Goal: Task Accomplishment & Management: Manage account settings

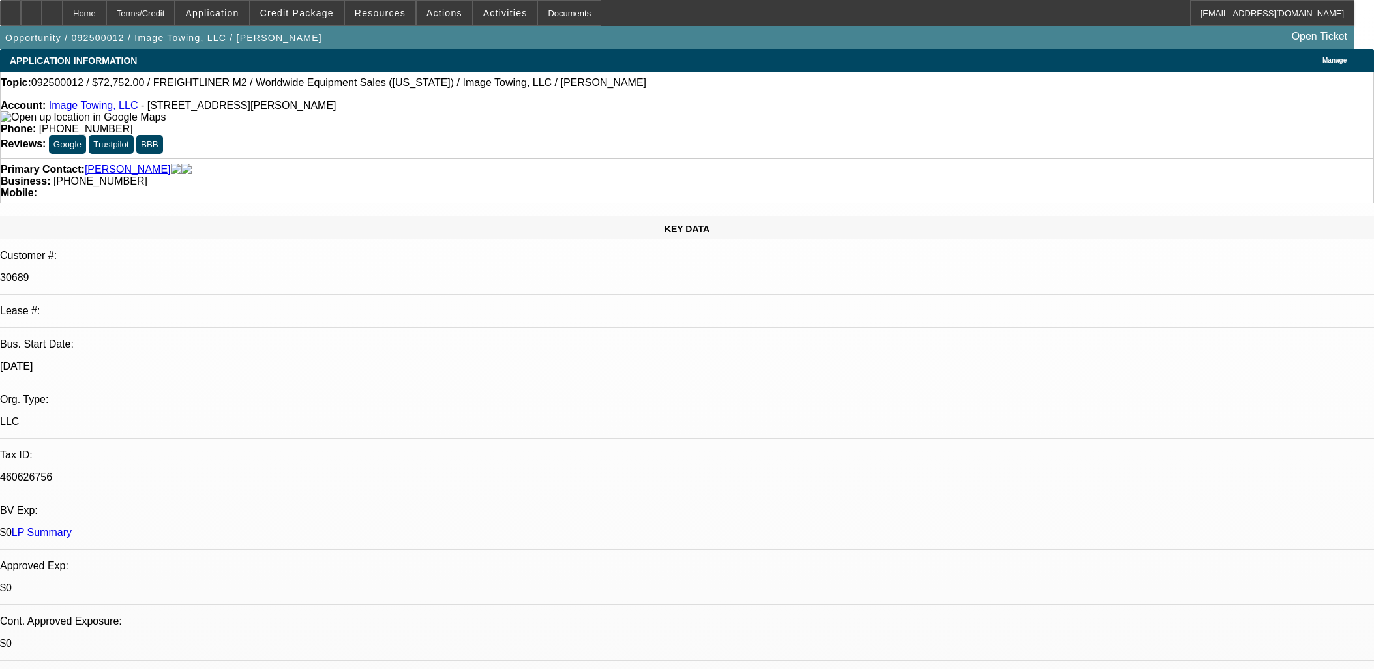
select select "0"
select select "6"
select select "0"
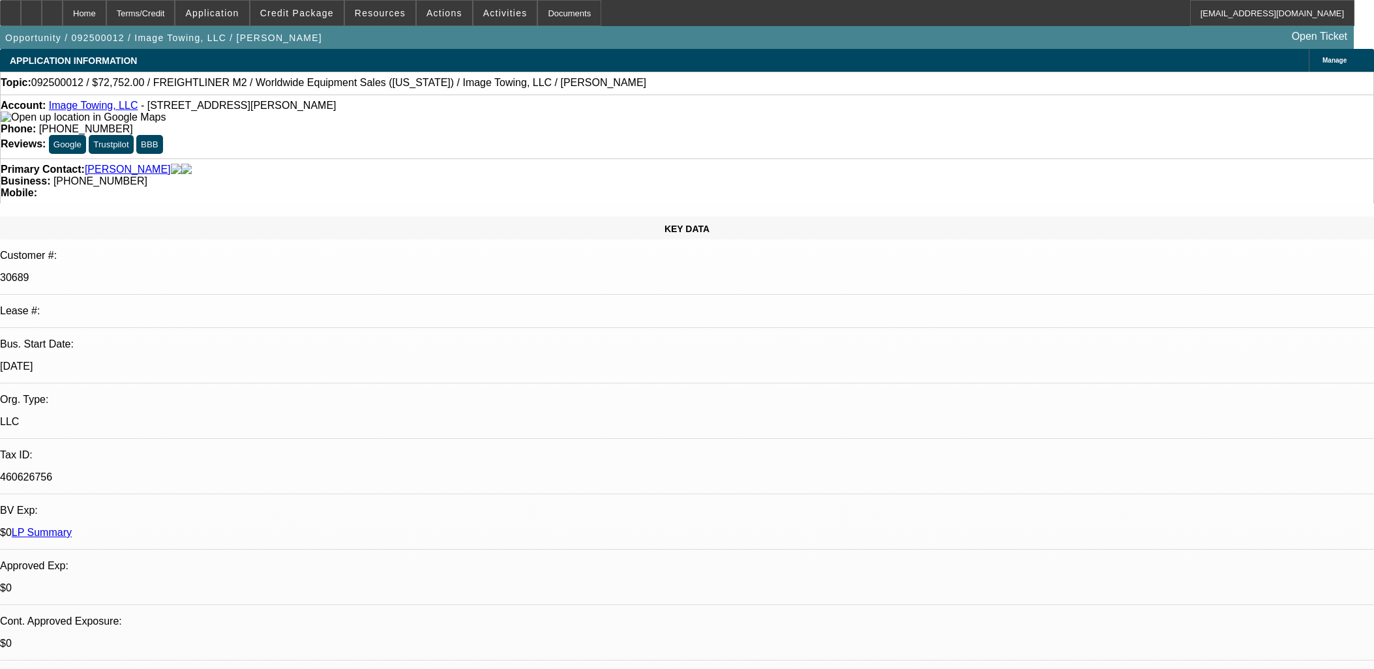
select select "0"
select select "6"
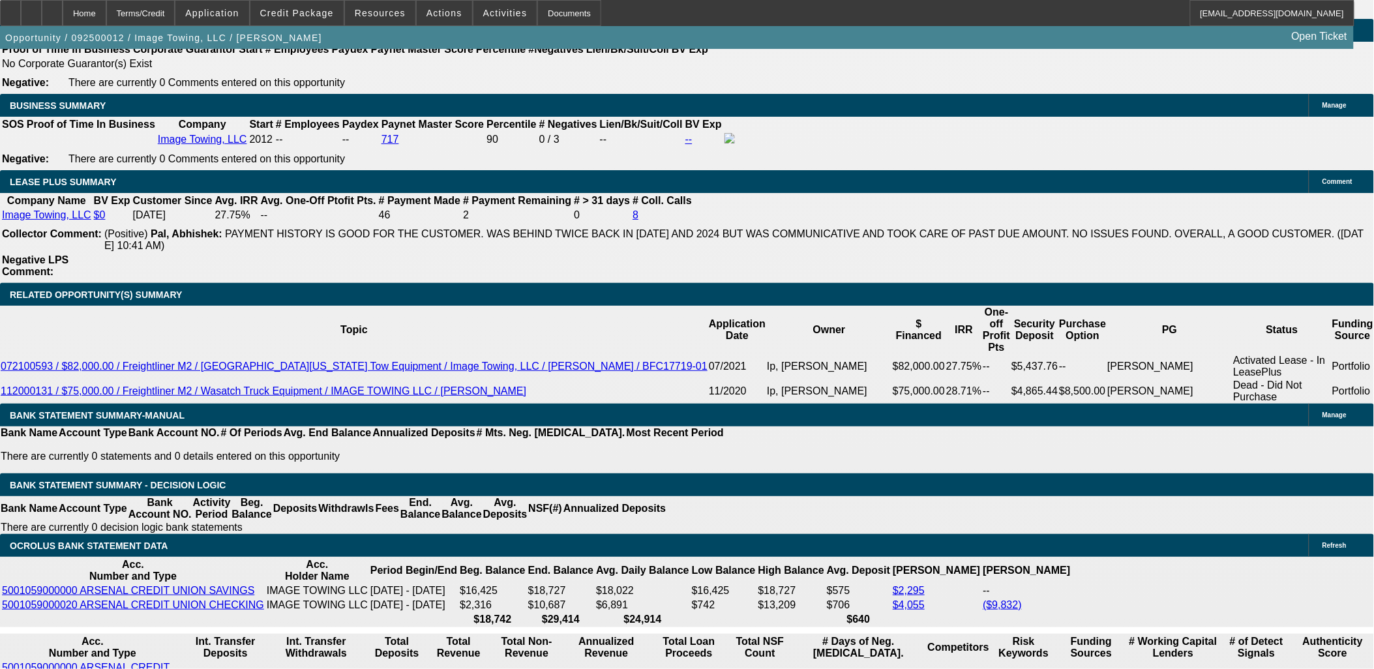
scroll to position [2075, 0]
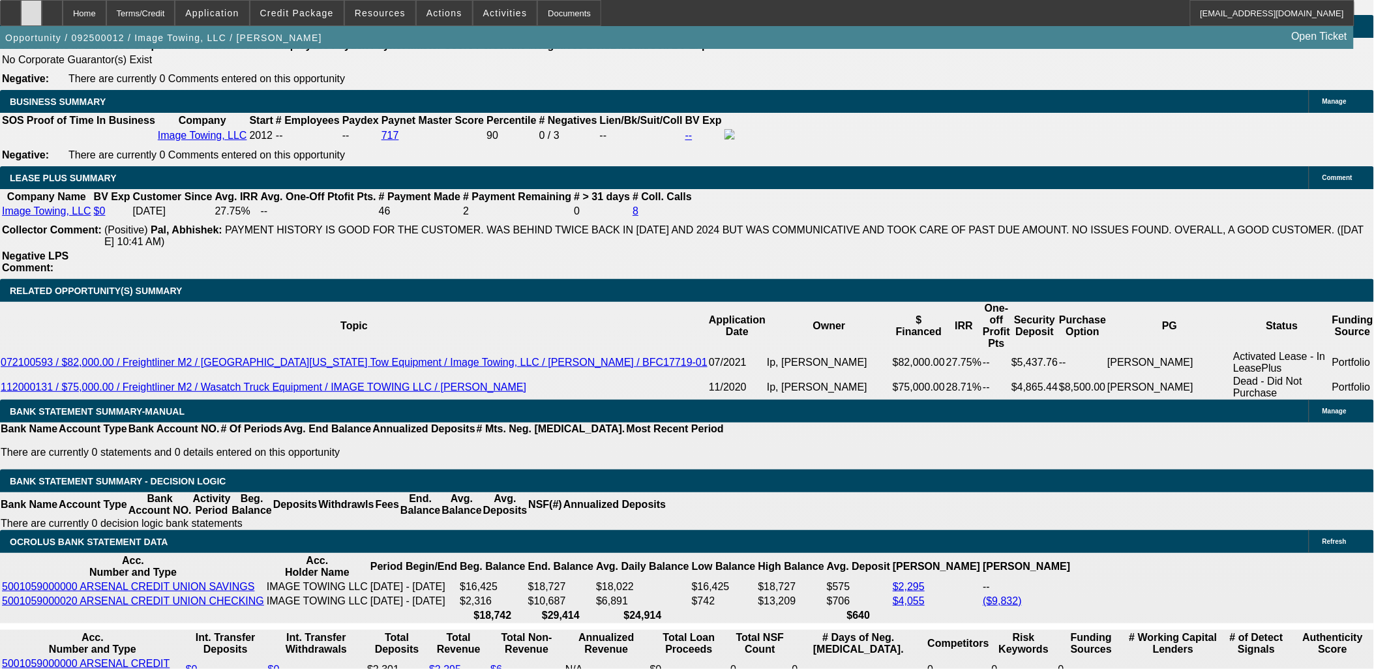
click at [42, 14] on div at bounding box center [31, 13] width 21 height 26
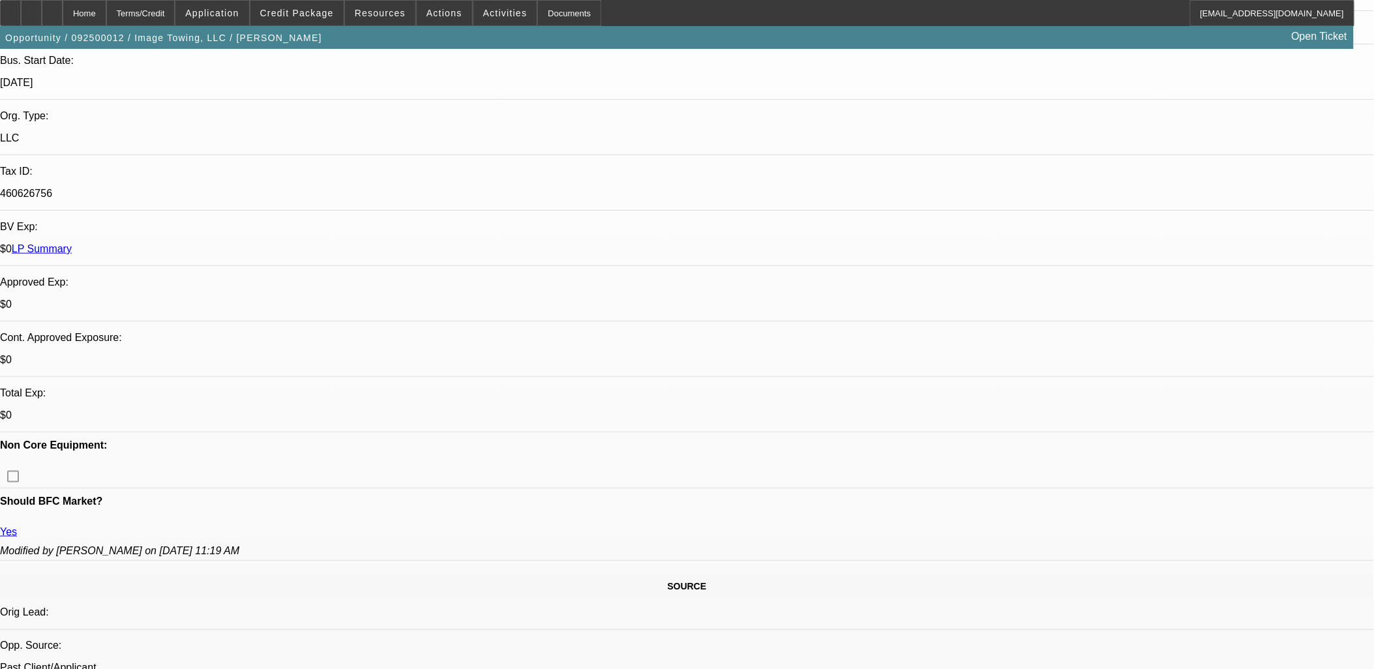
scroll to position [0, 0]
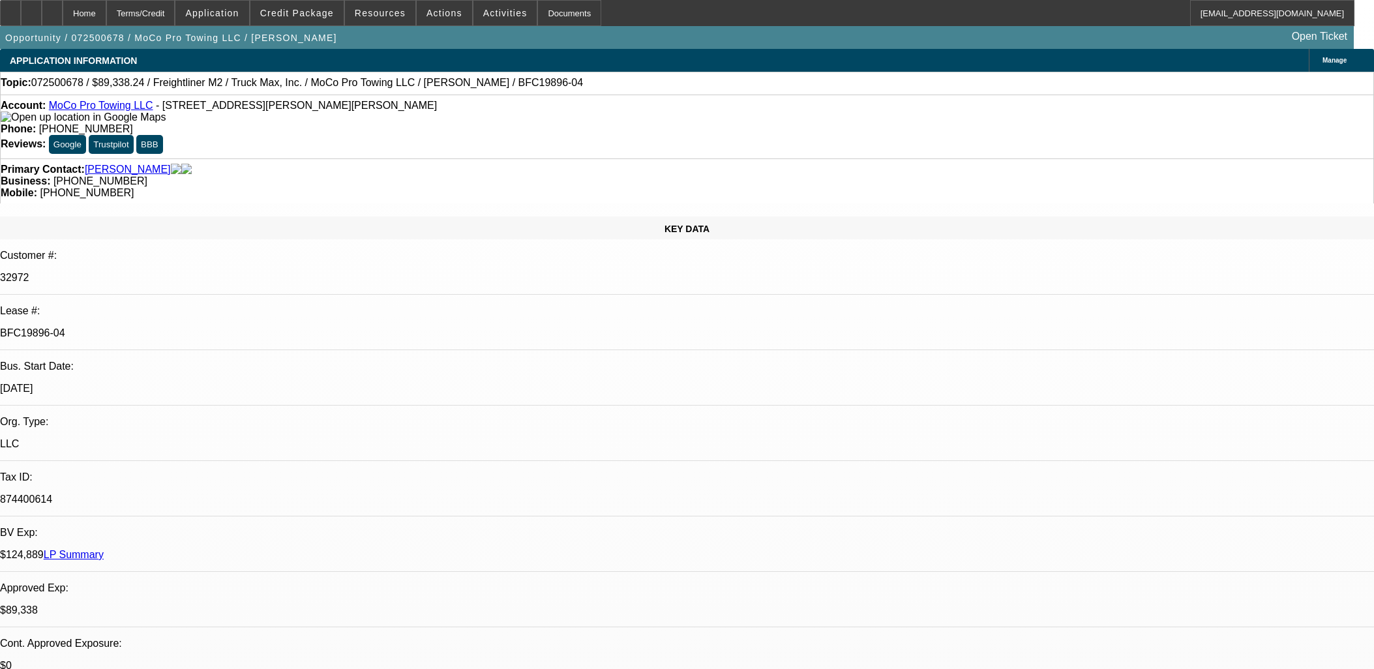
select select "0"
select select "6"
select select "0"
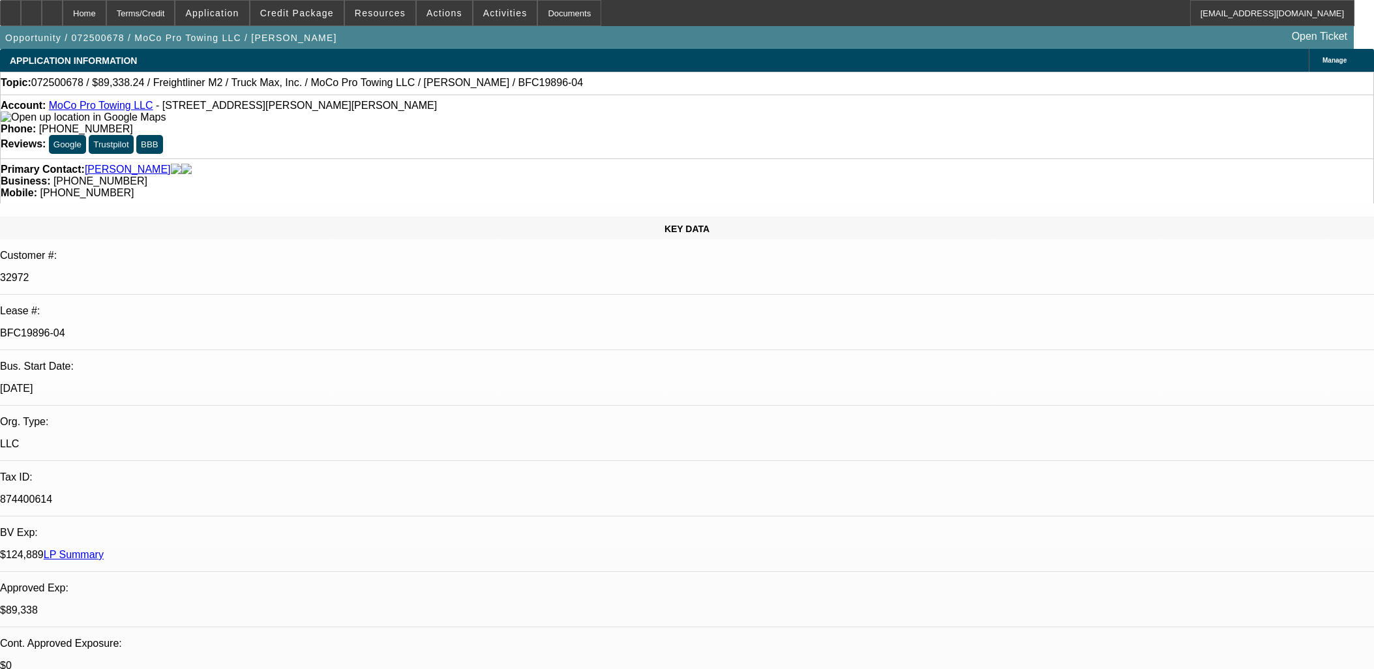
select select "0"
select select "6"
select select "0"
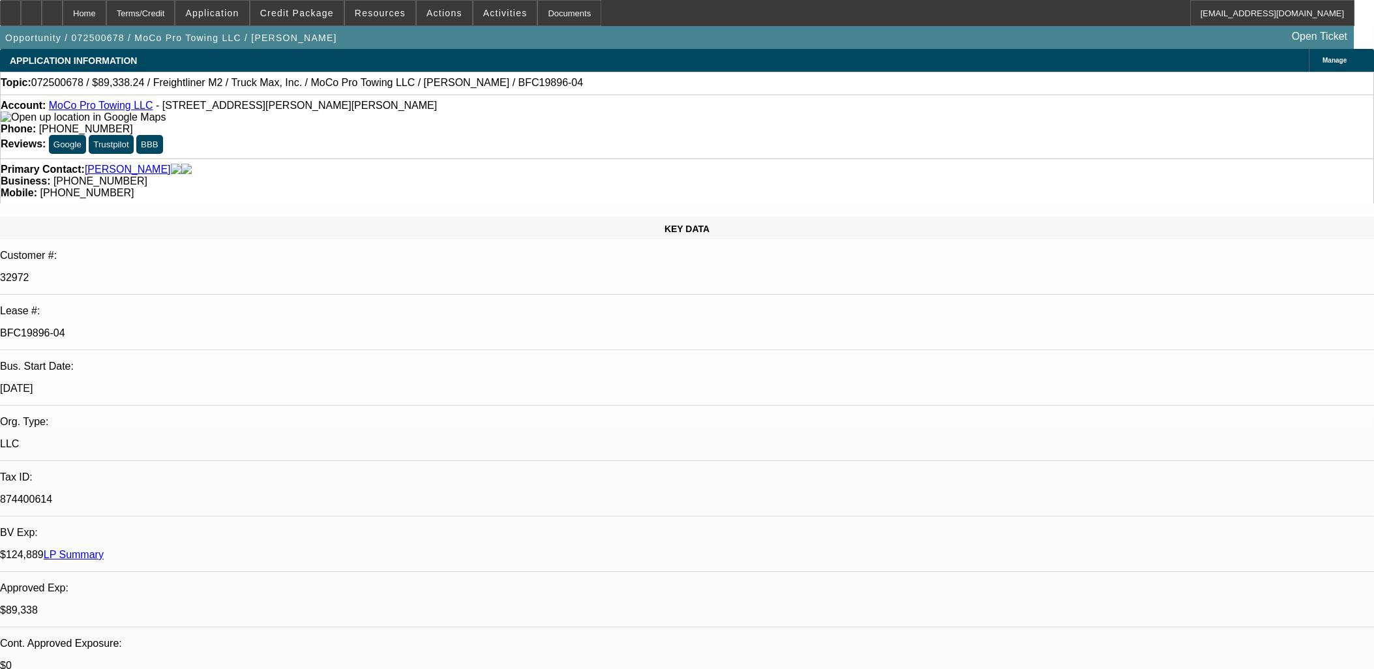
select select "0"
select select "6"
select select "0"
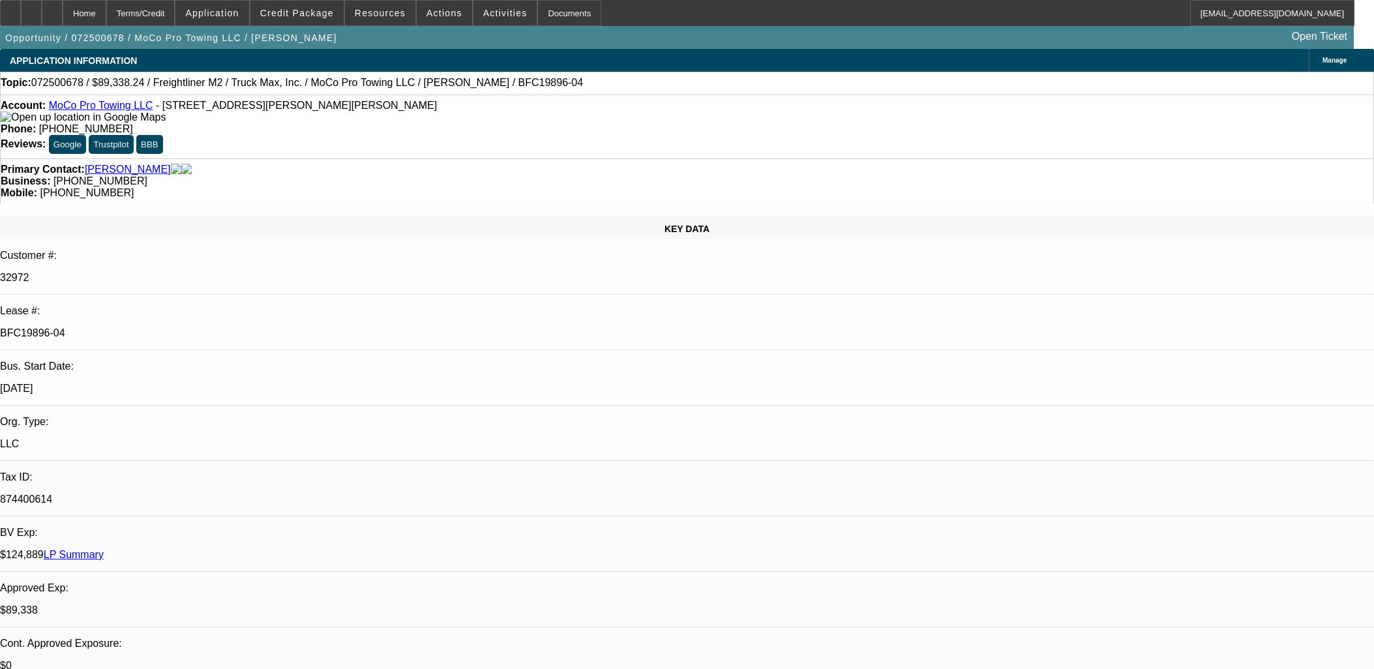
select select "6"
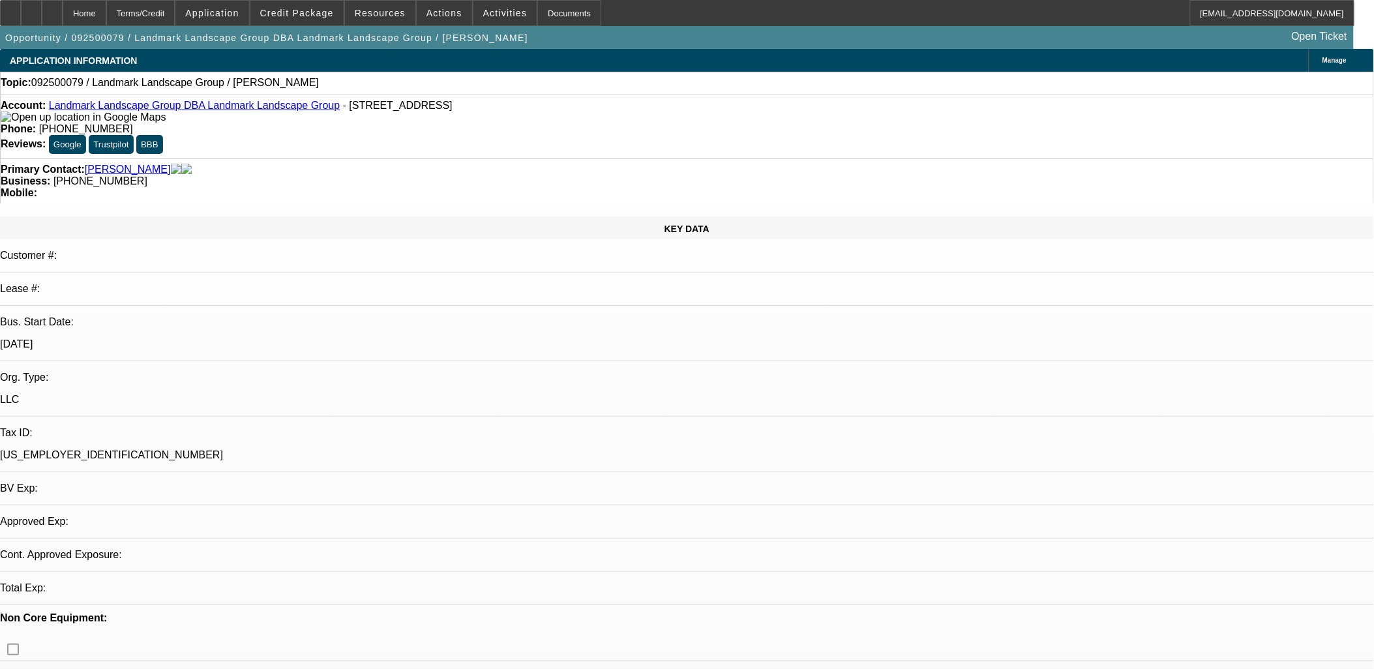
select select "0"
select select "2"
select select "0.1"
select select "4"
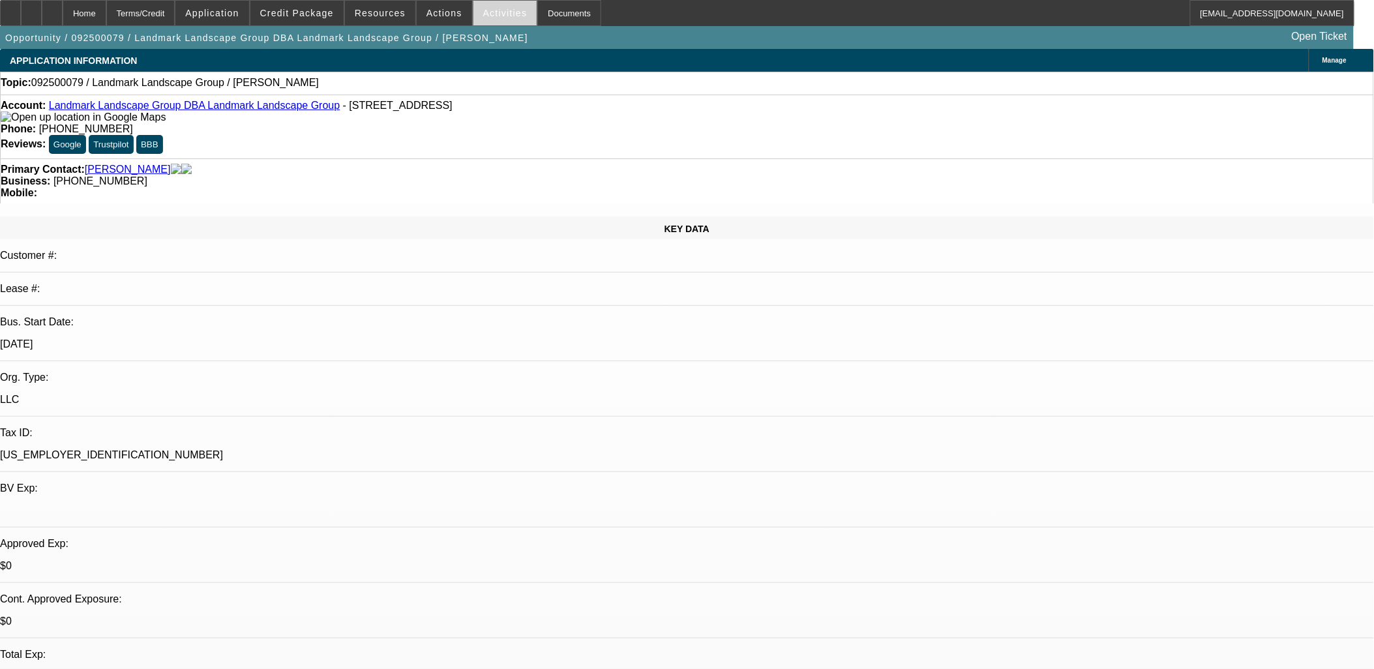
click at [479, 23] on span at bounding box center [505, 12] width 64 height 31
click at [486, 17] on div at bounding box center [687, 334] width 1374 height 669
click at [486, 18] on span at bounding box center [505, 12] width 64 height 31
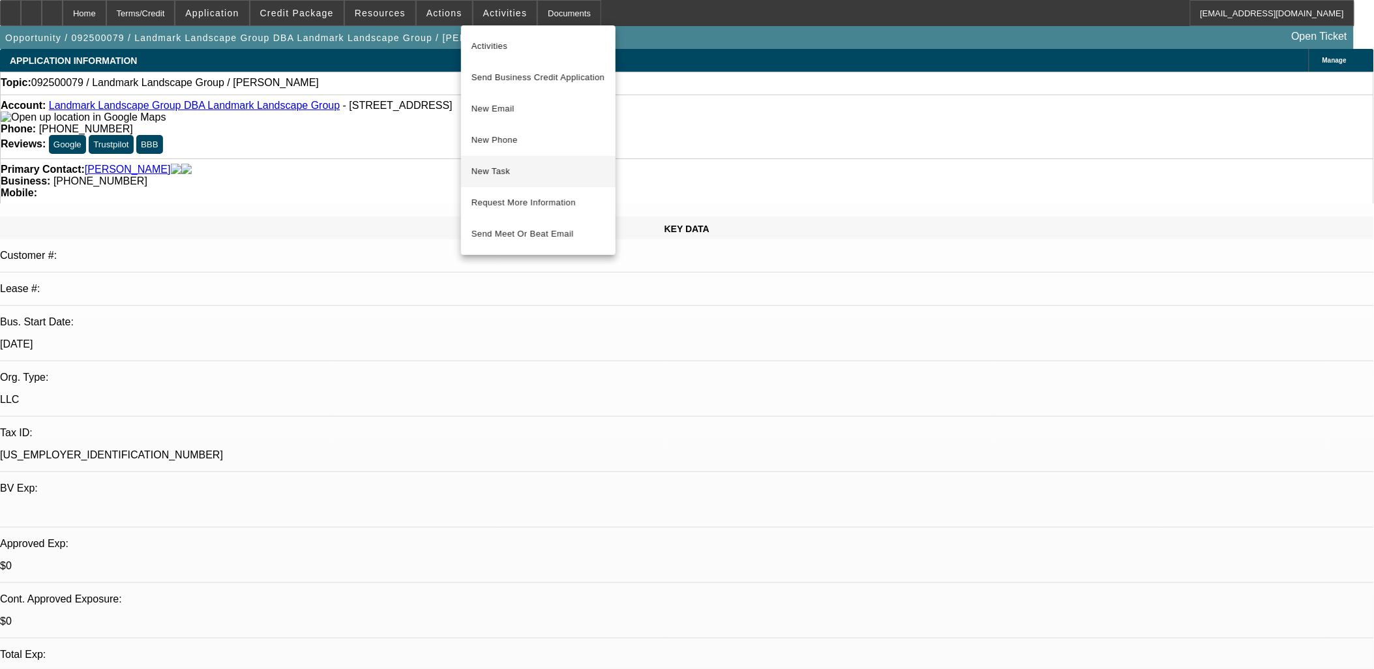
click at [528, 174] on span "New Task" at bounding box center [538, 172] width 134 height 16
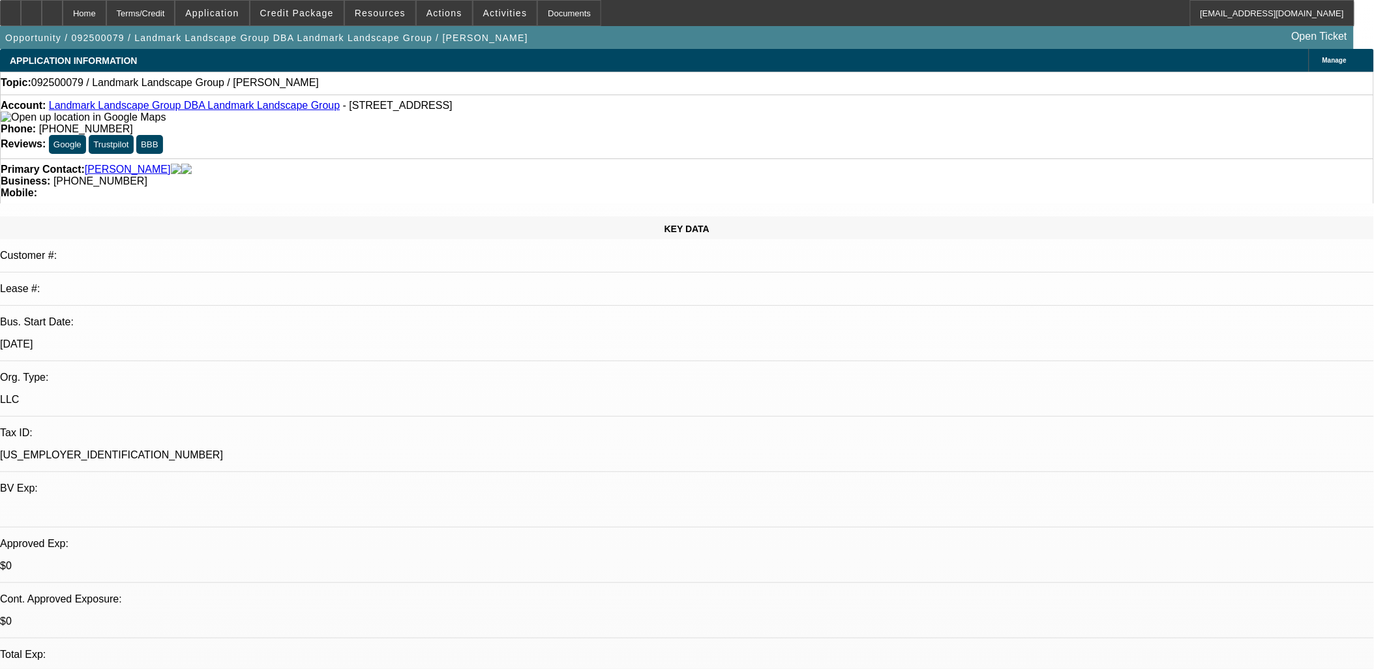
drag, startPoint x: 1093, startPoint y: 496, endPoint x: 928, endPoint y: 426, distance: 179.1
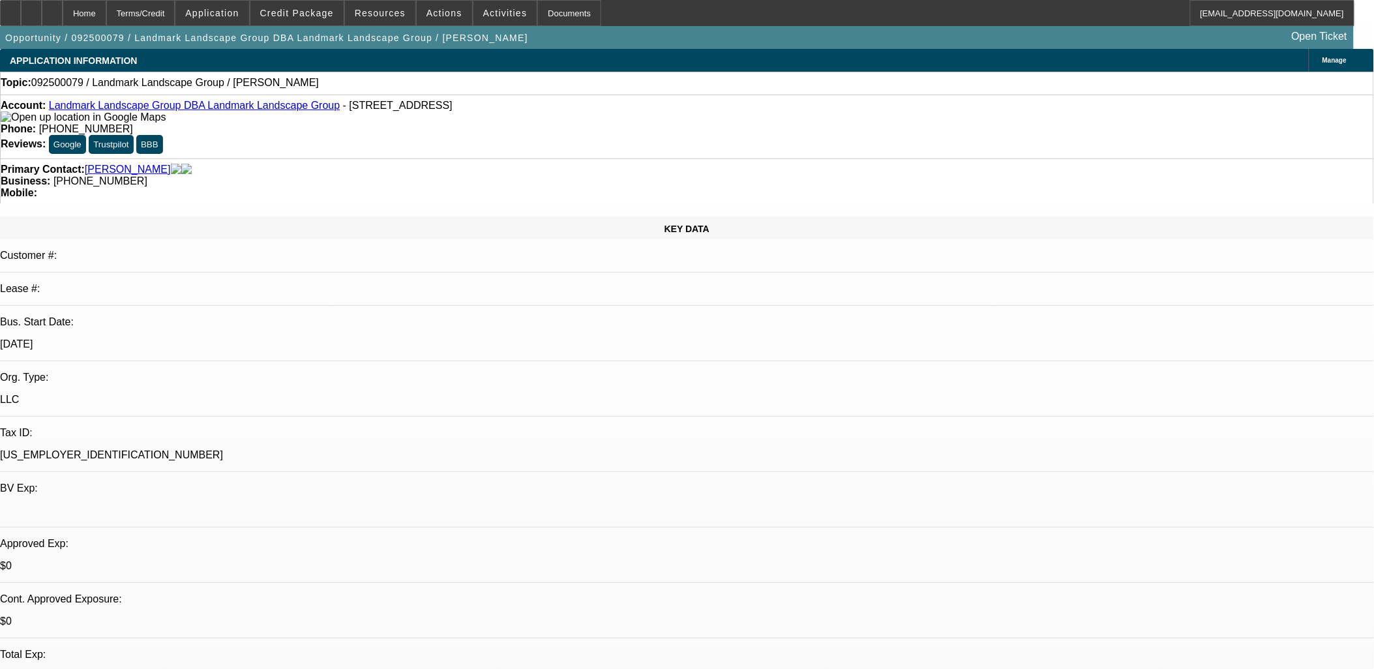
drag, startPoint x: 926, startPoint y: 431, endPoint x: 1174, endPoint y: 491, distance: 254.9
drag, startPoint x: 1178, startPoint y: 492, endPoint x: 931, endPoint y: 428, distance: 255.2
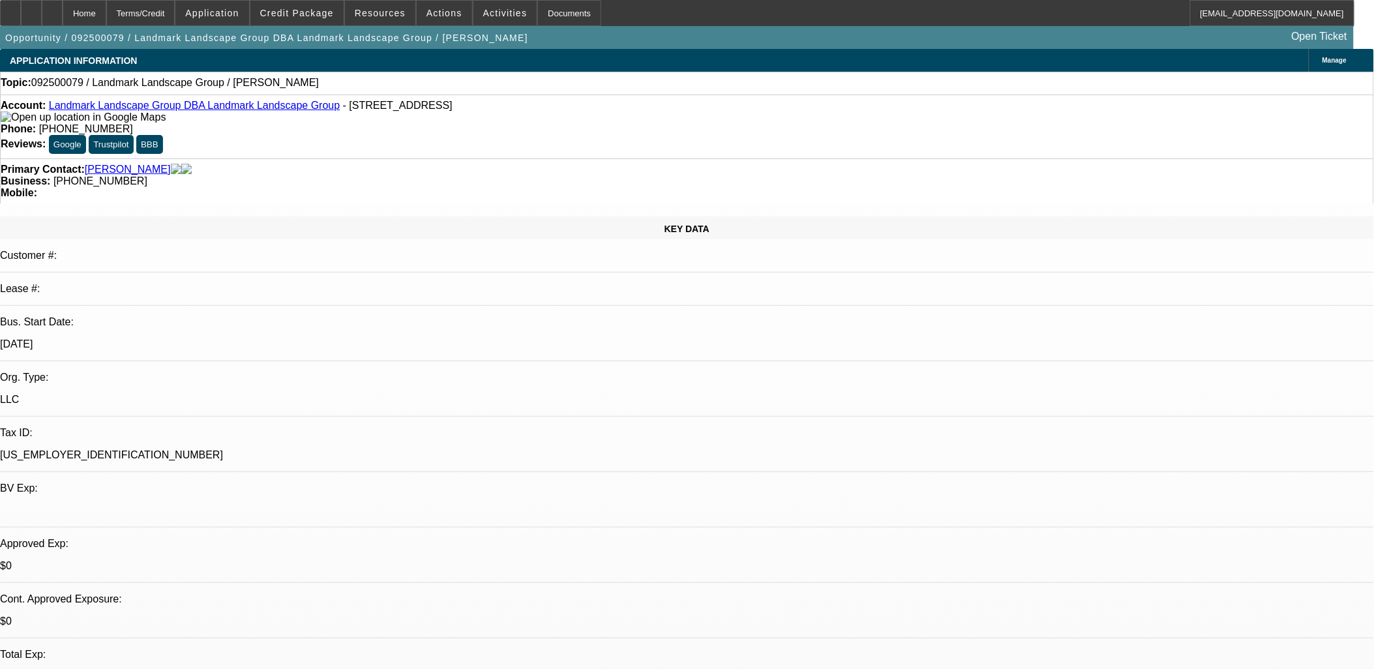
drag, startPoint x: 931, startPoint y: 428, endPoint x: 926, endPoint y: 422, distance: 7.9
drag, startPoint x: 926, startPoint y: 422, endPoint x: 1119, endPoint y: 525, distance: 219.3
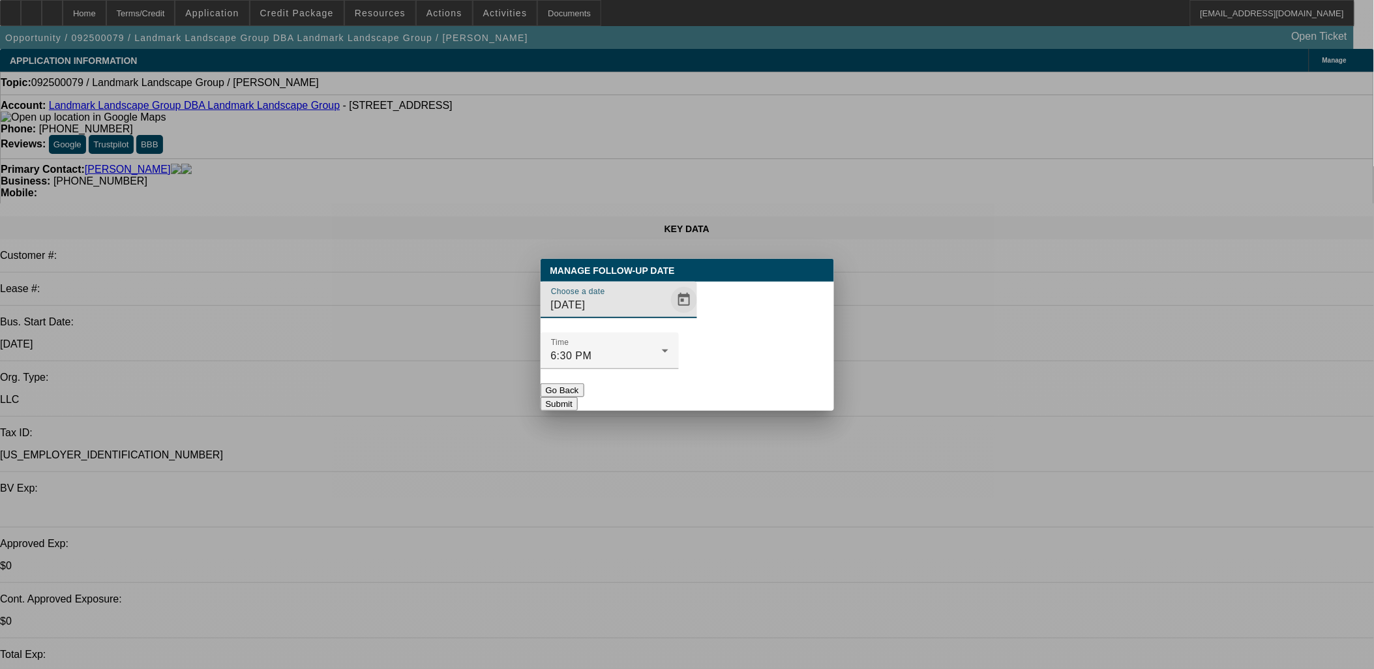
click at [668, 316] on span "Open calendar" at bounding box center [683, 299] width 31 height 31
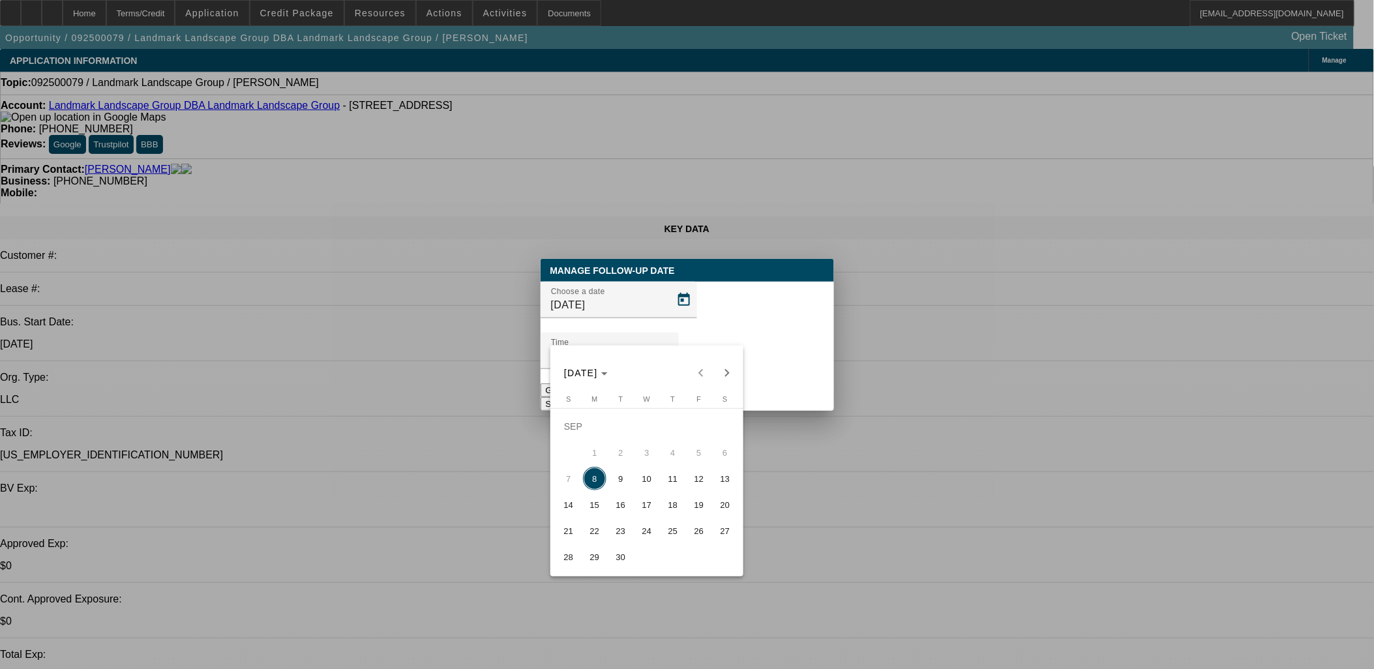
click at [640, 478] on span "10" at bounding box center [646, 478] width 23 height 23
type input "9/10/2025"
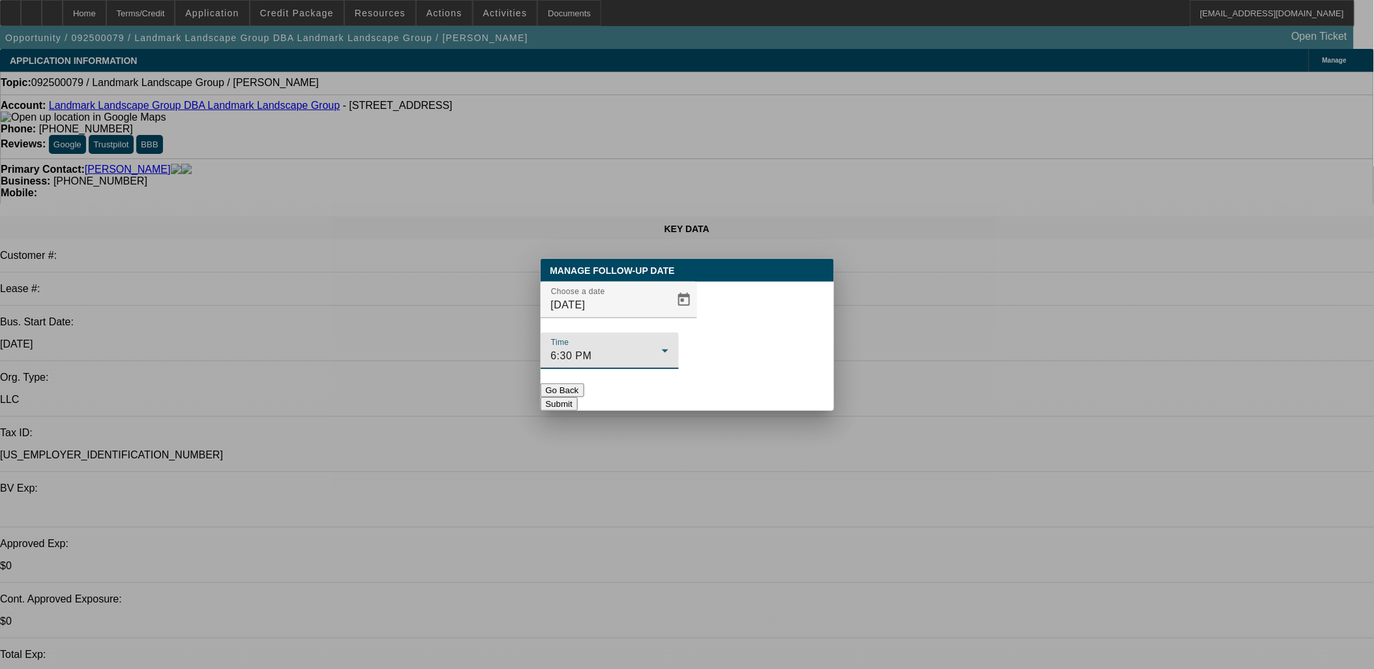
click at [662, 348] on div "6:30 PM" at bounding box center [606, 356] width 111 height 16
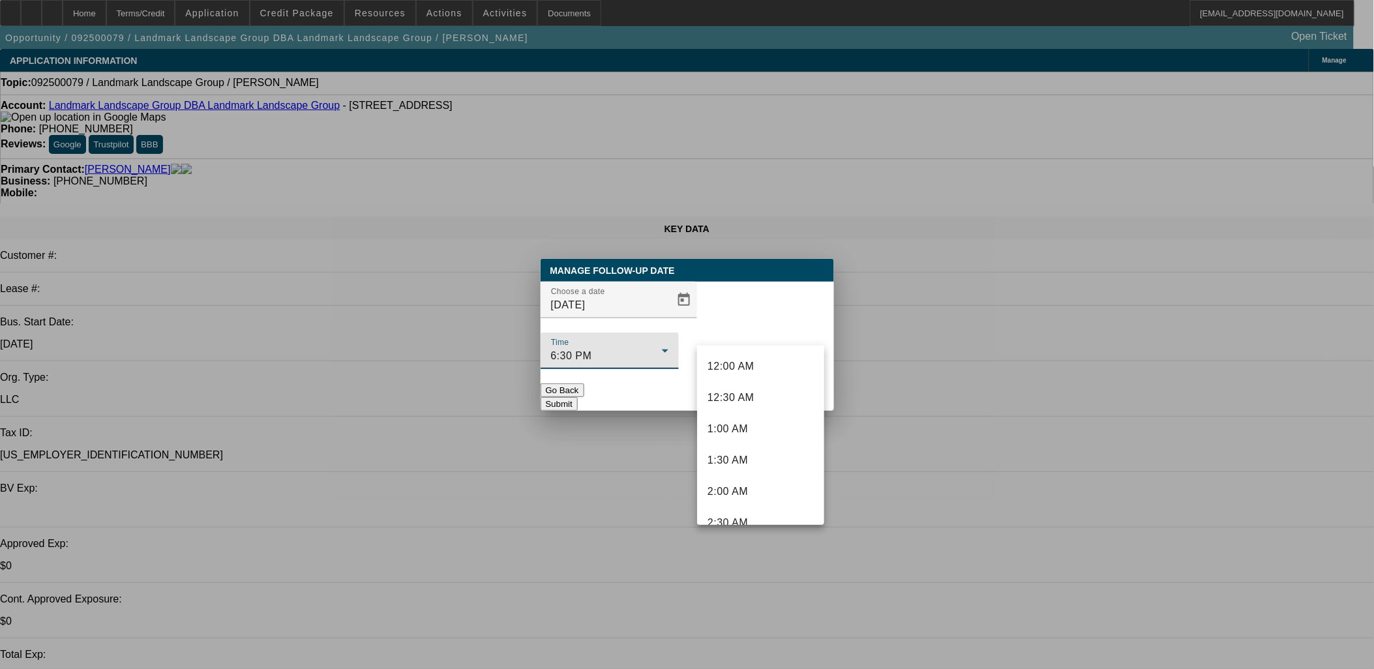
scroll to position [1014, 0]
click at [748, 295] on div at bounding box center [687, 334] width 1374 height 669
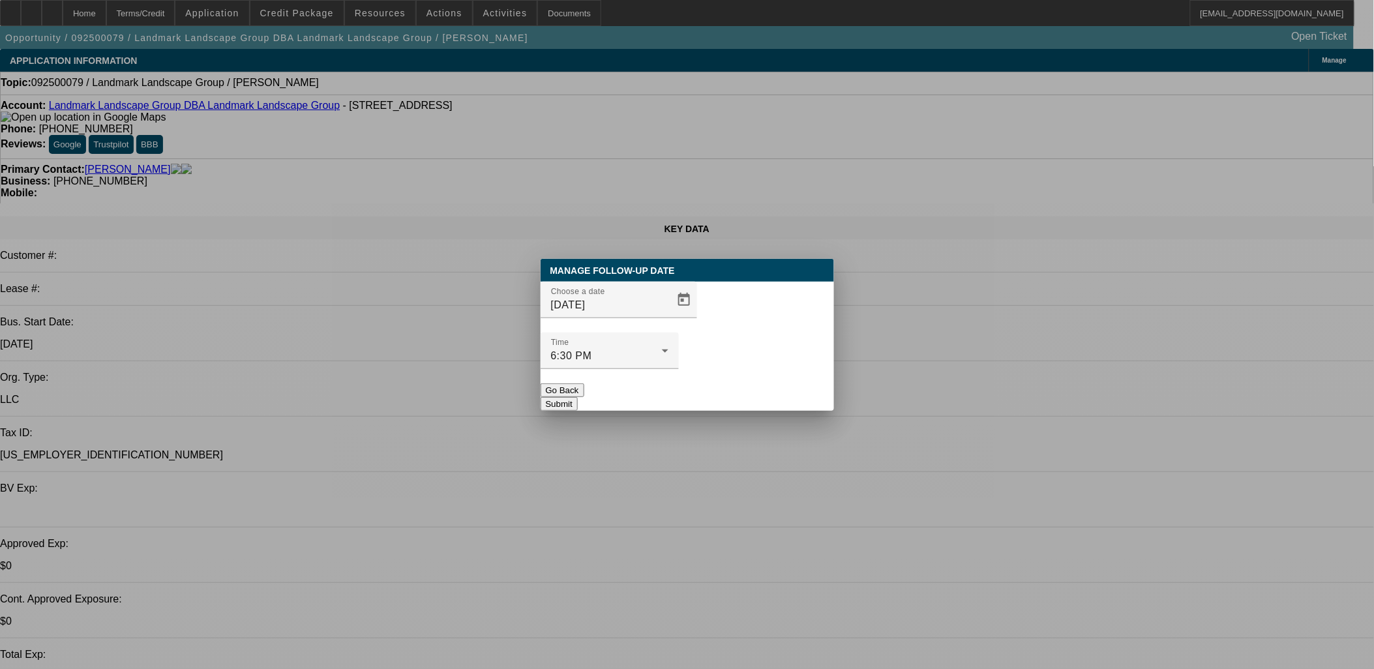
drag, startPoint x: 735, startPoint y: 370, endPoint x: 745, endPoint y: 363, distance: 11.2
click at [578, 397] on button "Submit" at bounding box center [558, 404] width 37 height 14
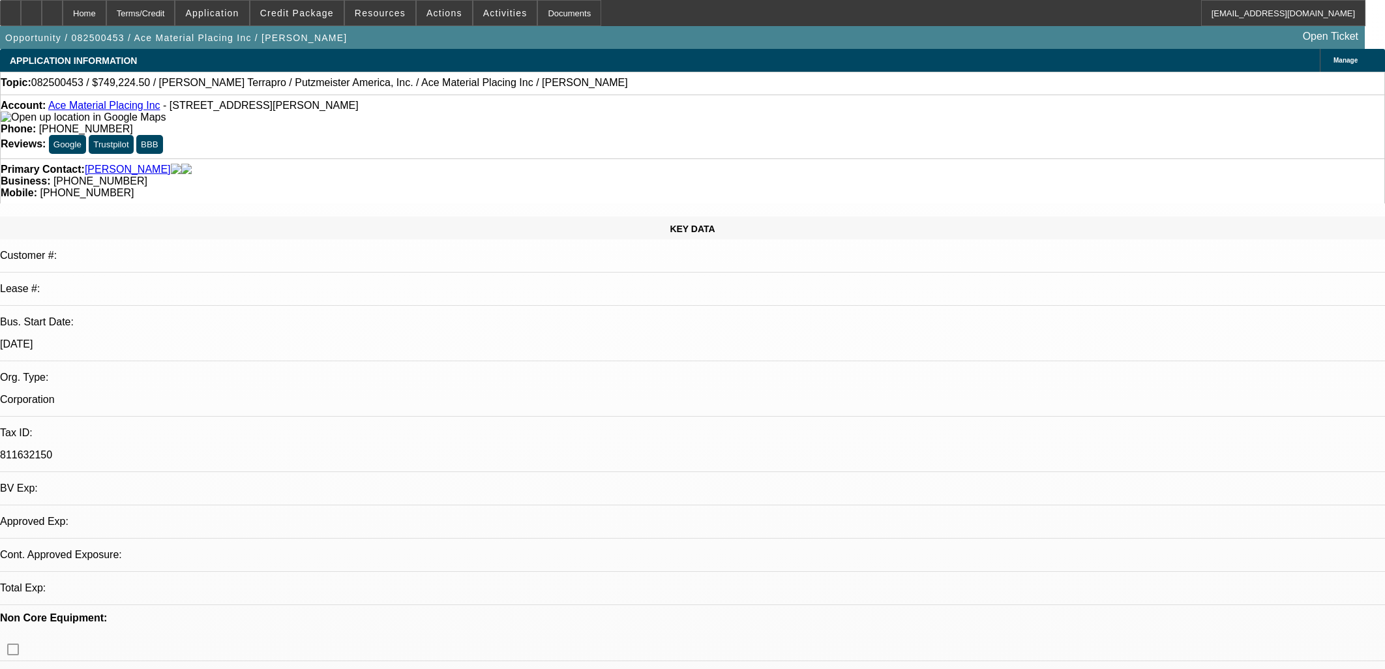
select select "0"
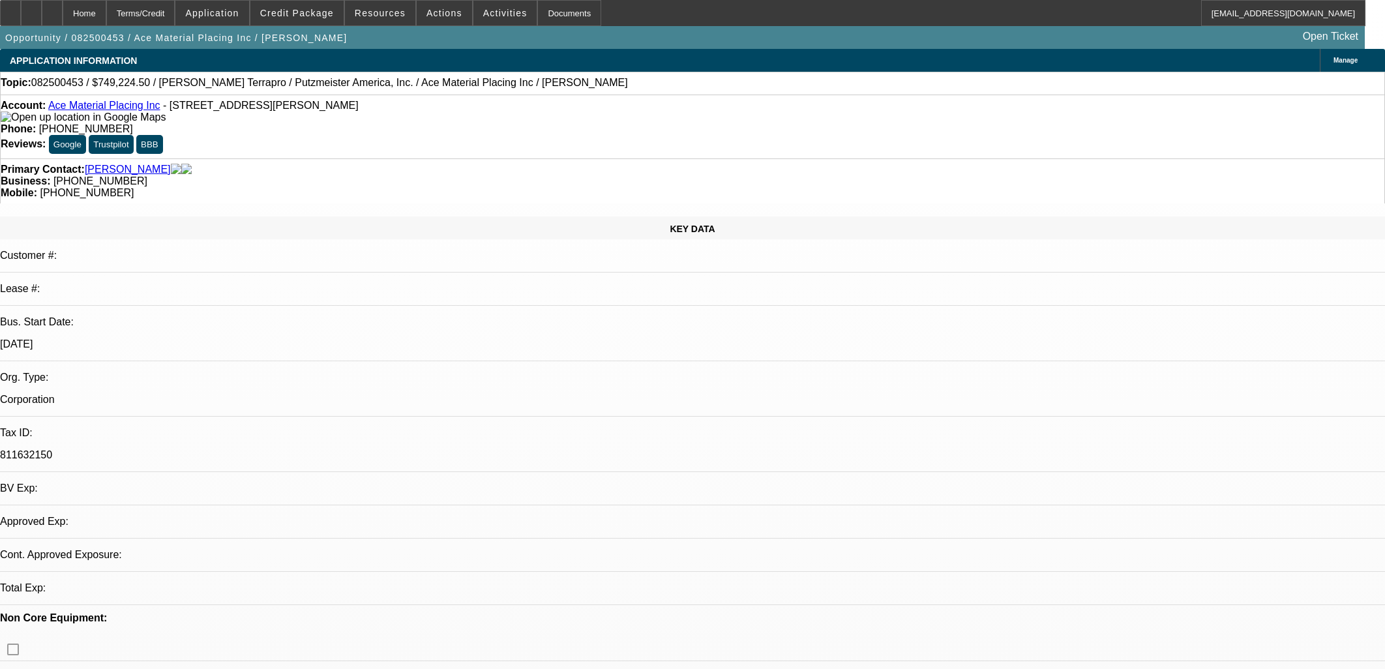
select select "0"
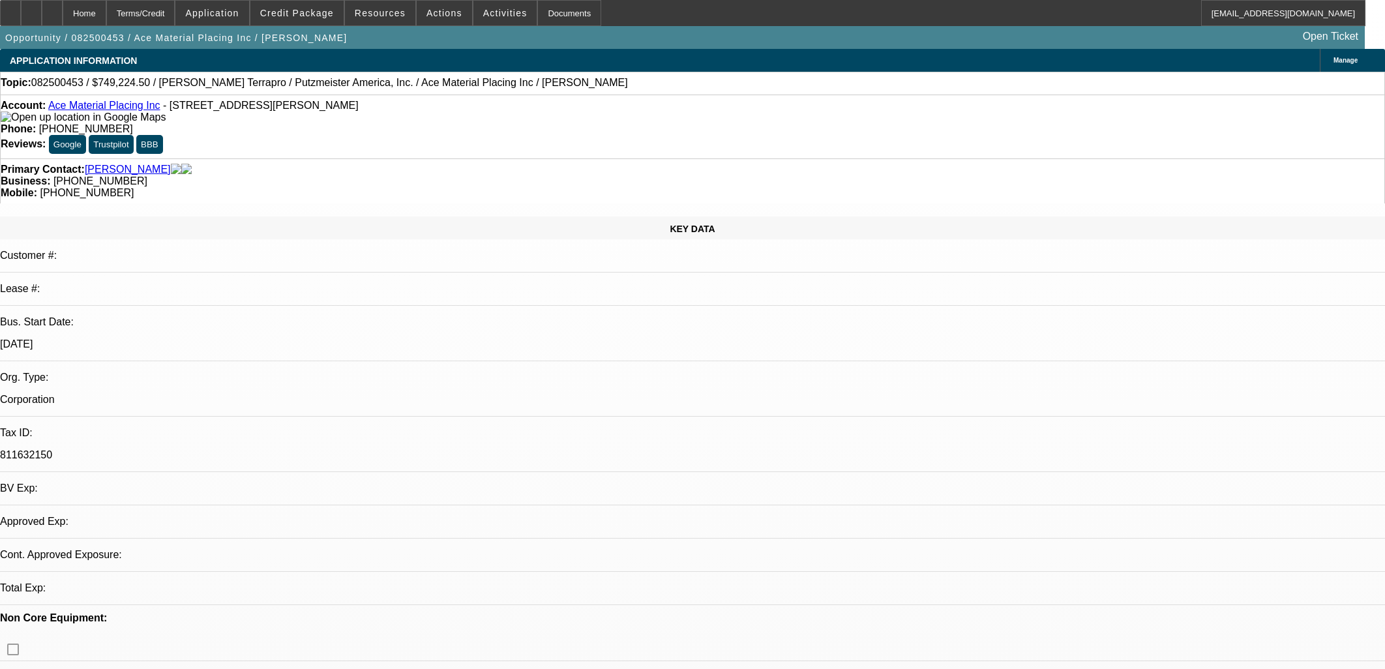
select select "0"
select select "1"
select select "6"
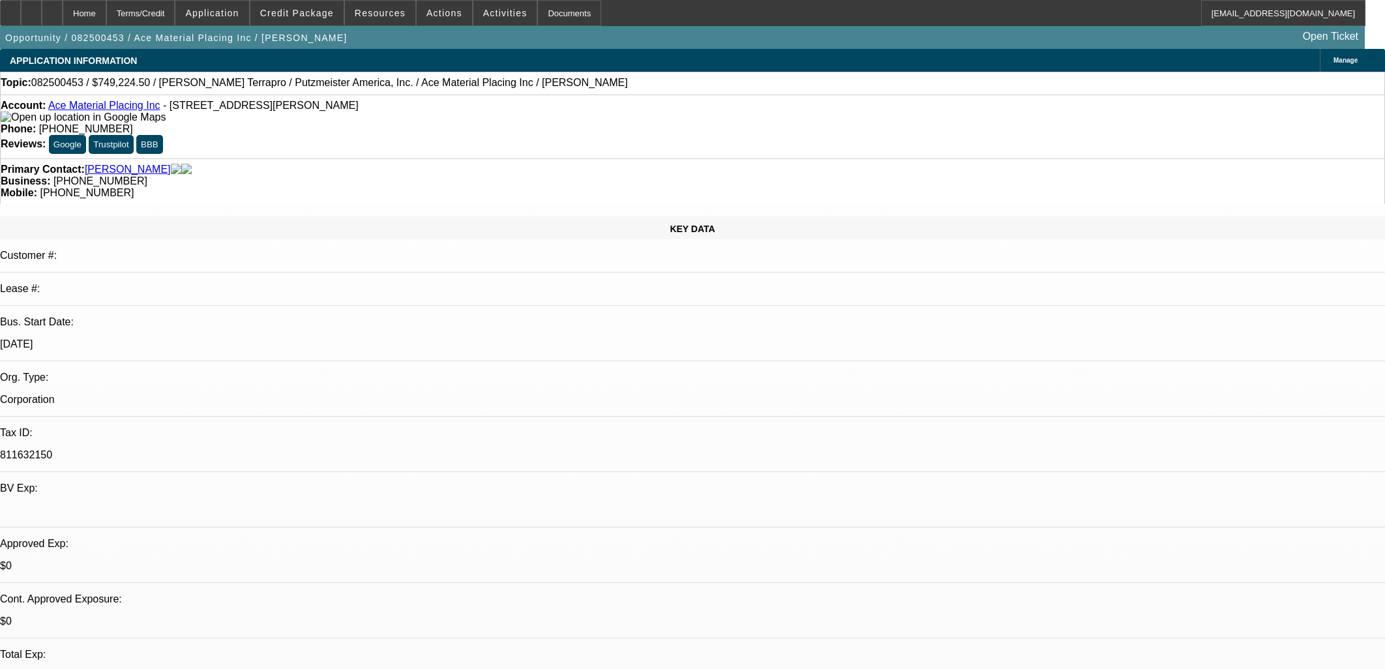
select select "1"
select select "6"
select select "1"
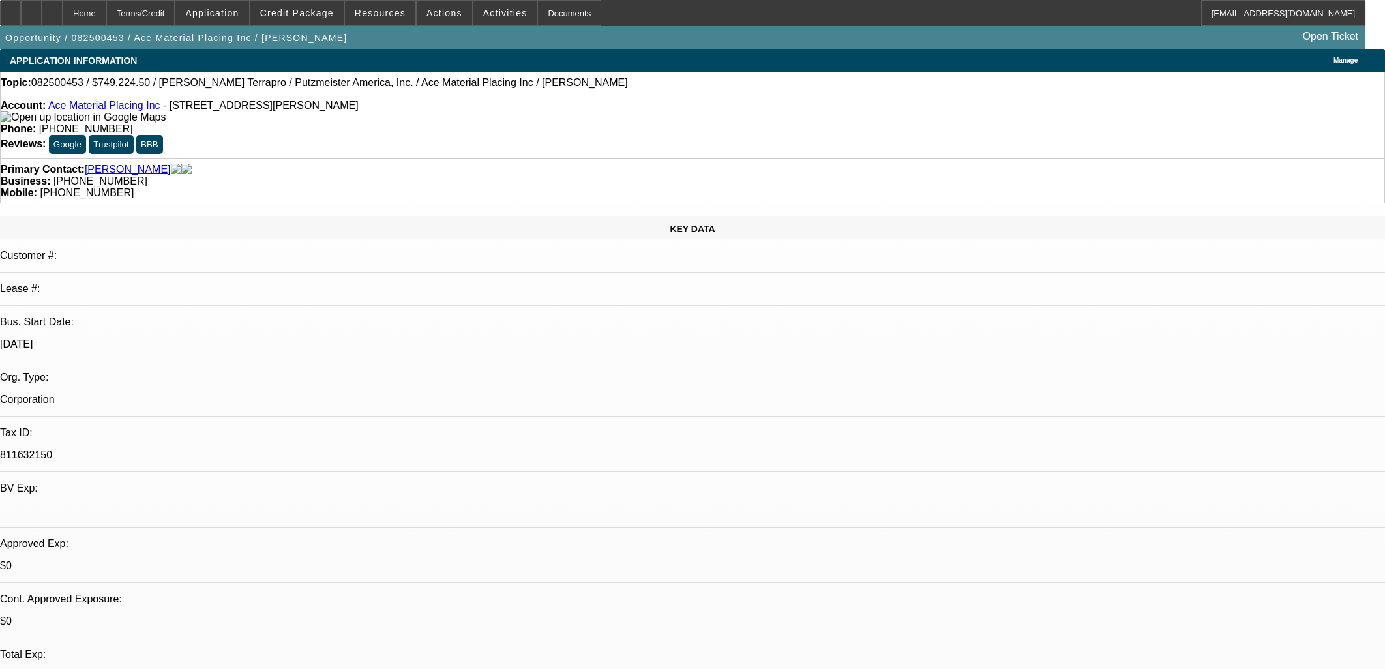
select select "6"
select select "1"
select select "6"
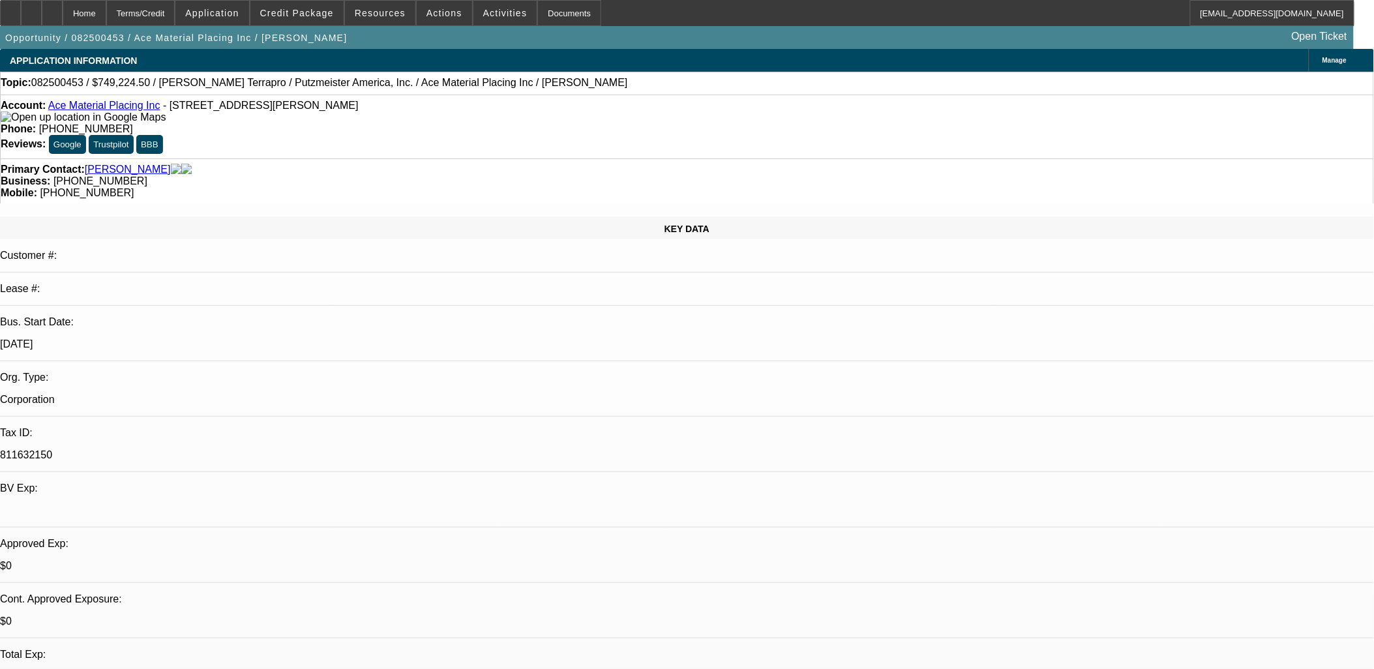
scroll to position [1433, 0]
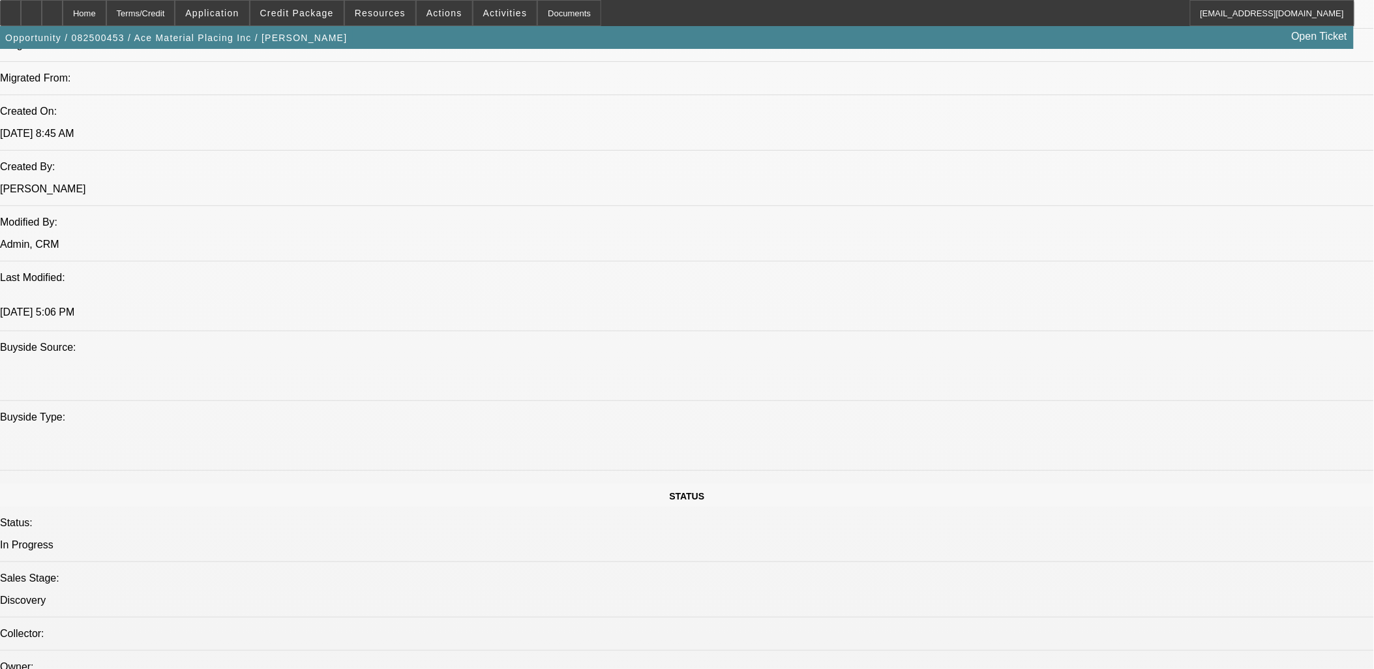
drag, startPoint x: 1020, startPoint y: 307, endPoint x: 1005, endPoint y: 307, distance: 15.0
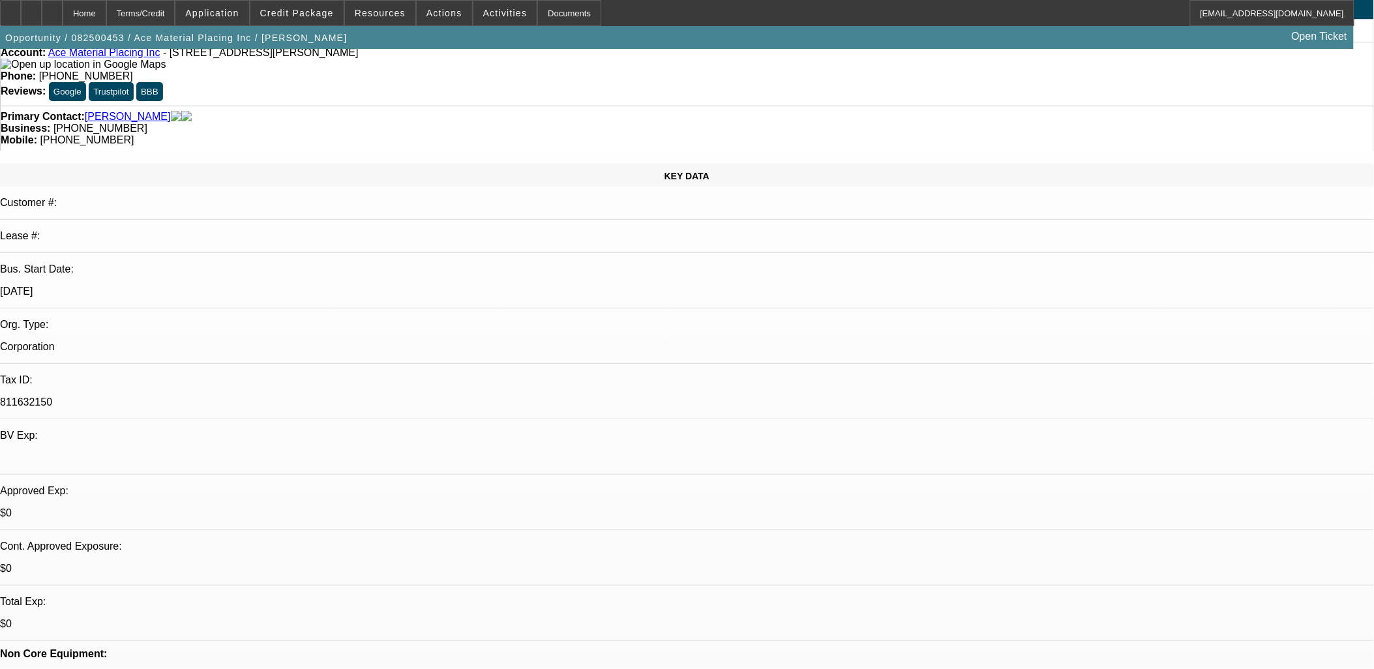
scroll to position [0, 0]
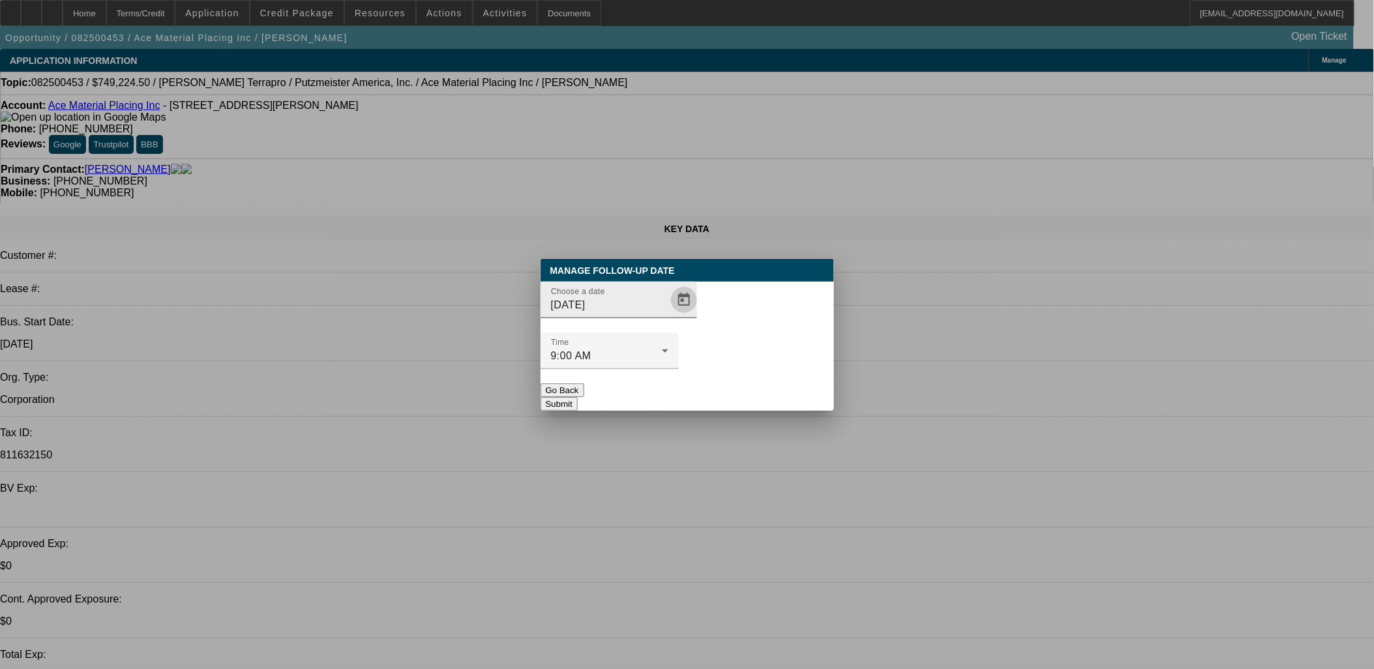
click at [668, 316] on span "Open calendar" at bounding box center [683, 299] width 31 height 31
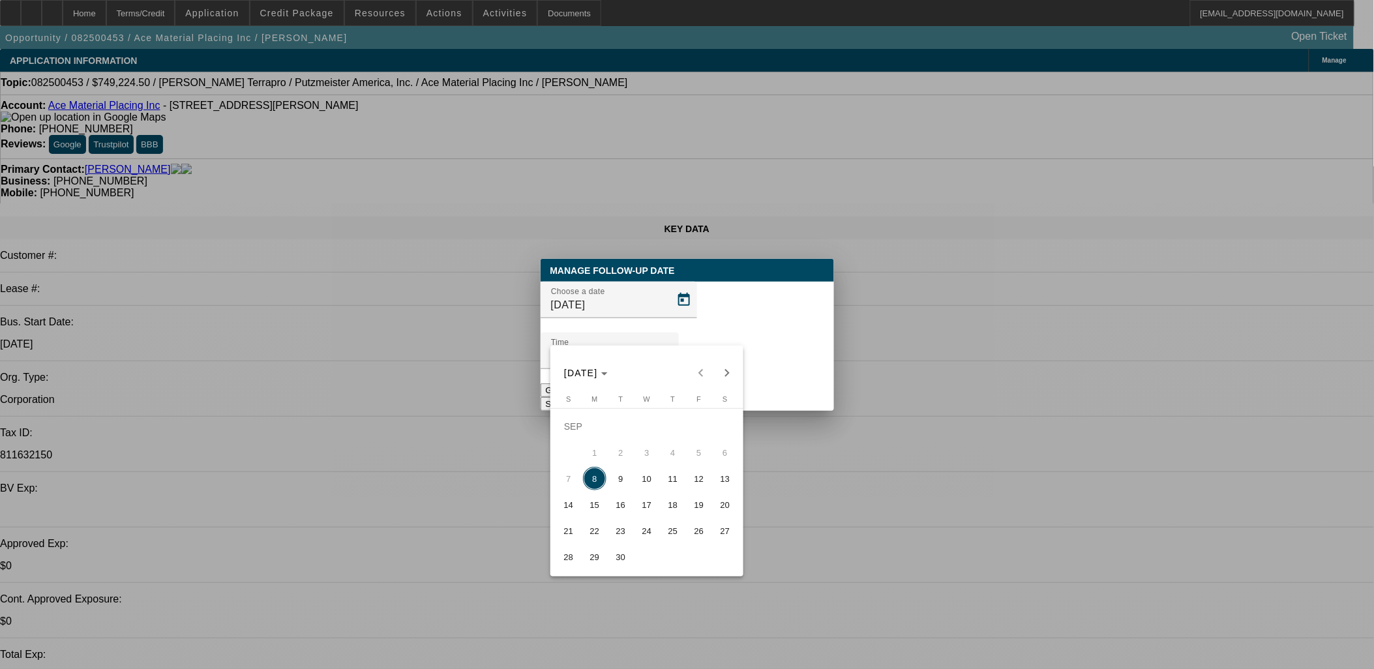
click at [623, 488] on span "9" at bounding box center [620, 478] width 23 height 23
type input "9/9/2025"
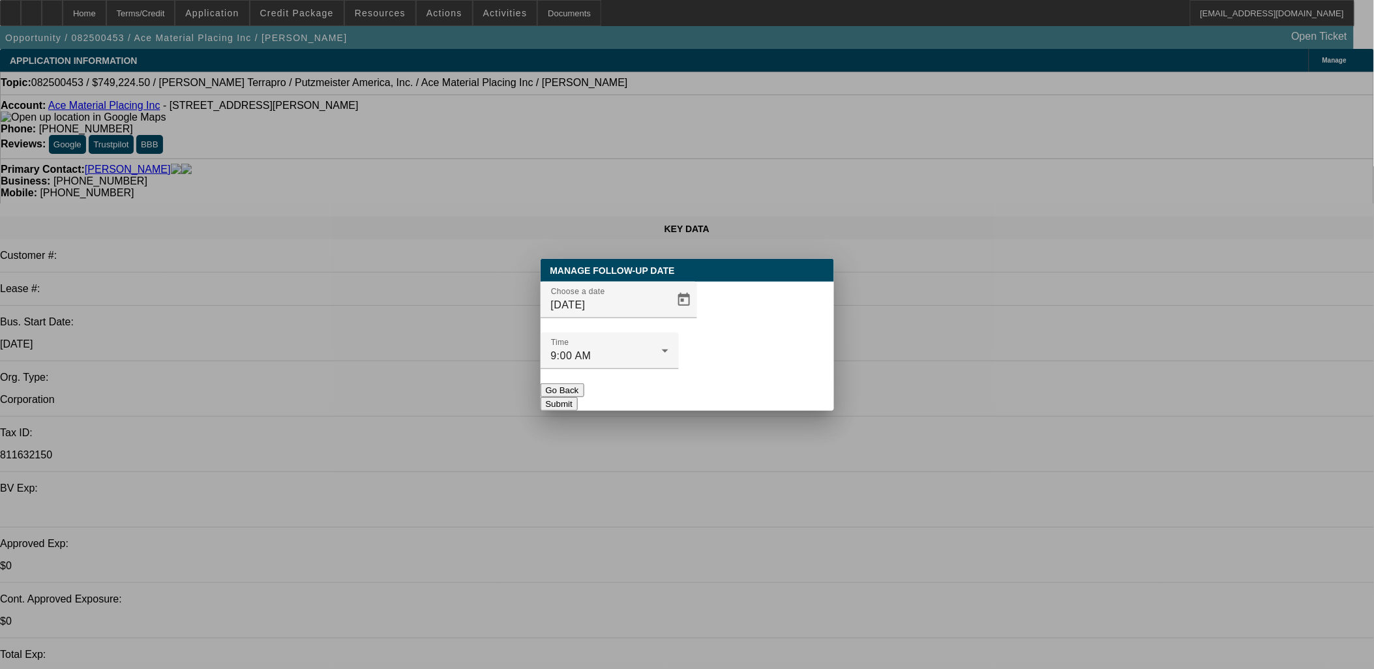
click at [578, 397] on button "Submit" at bounding box center [558, 404] width 37 height 14
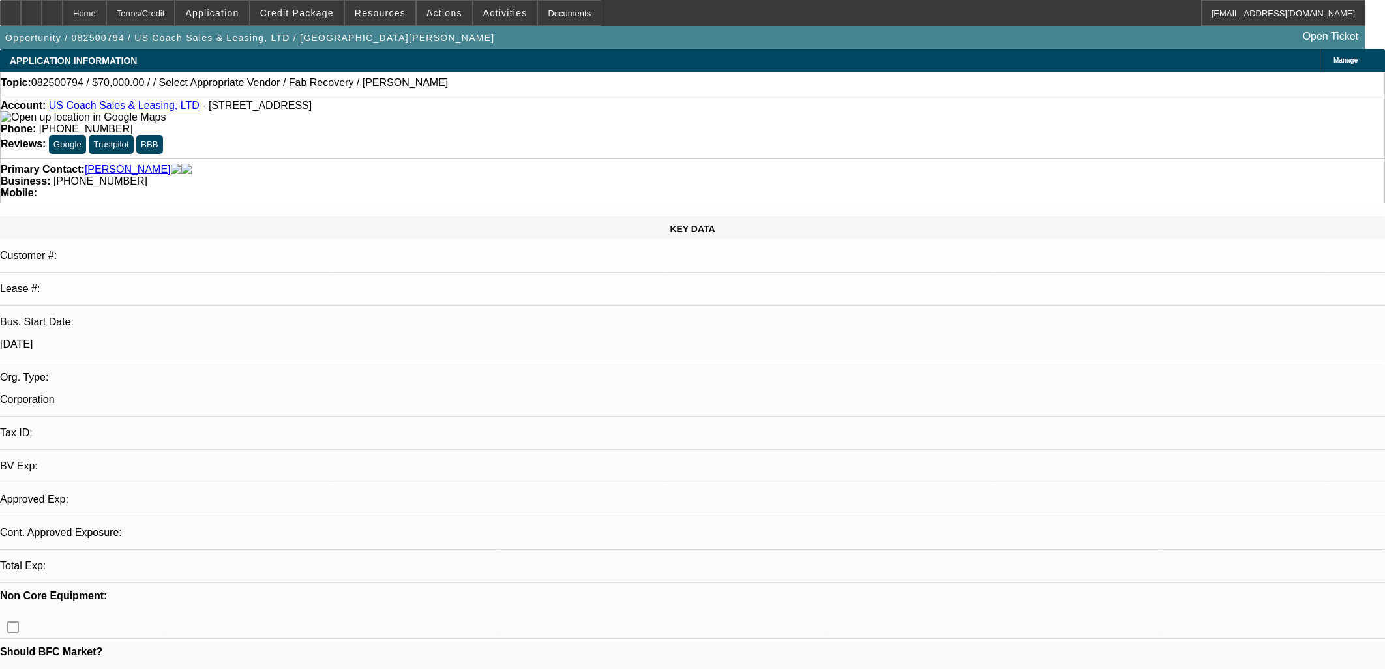
select select "0"
select select "2"
select select "0.1"
select select "1"
select select "2"
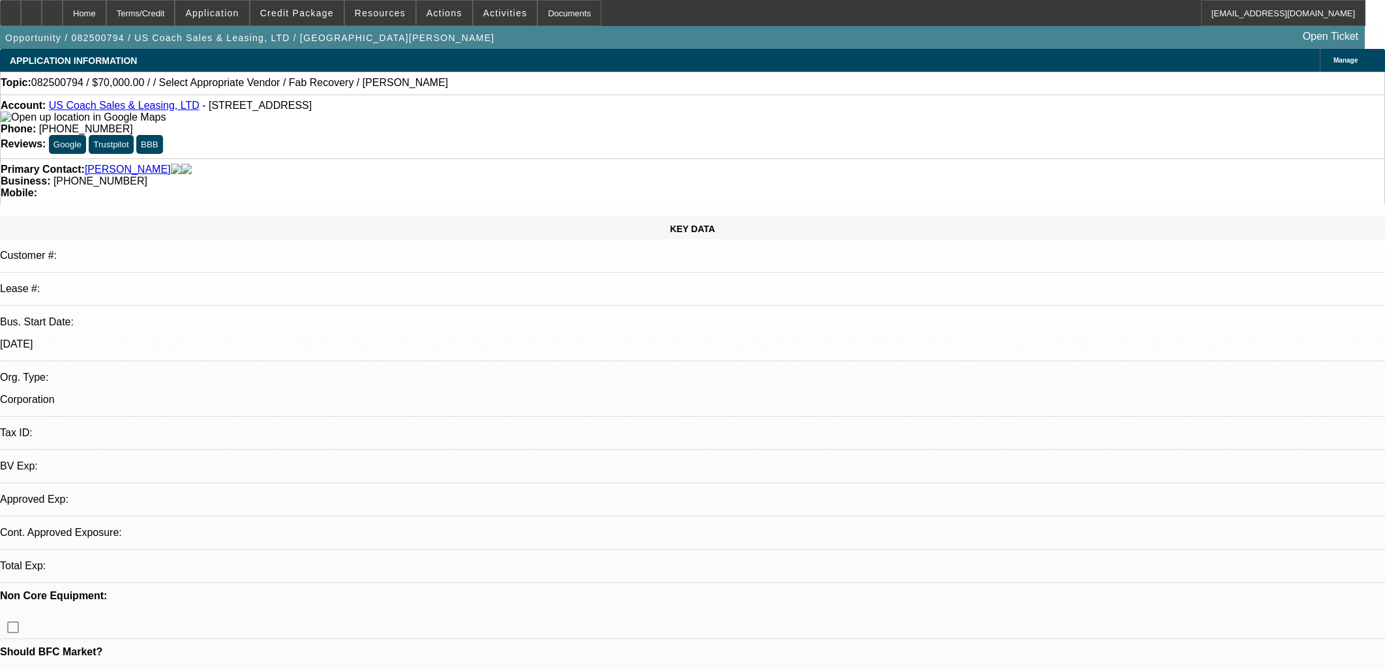
select select "4"
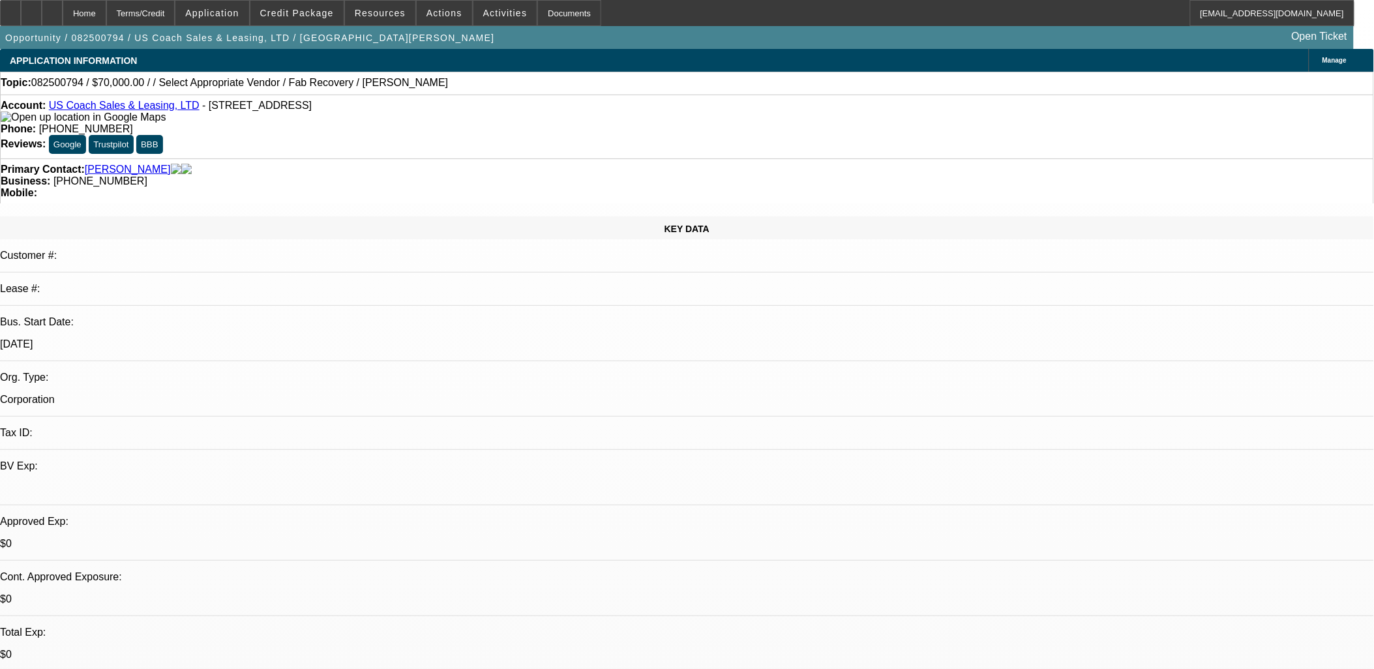
click at [151, 102] on div "Account: US Coach Sales & Leasing, LTD - 170 Prospect St, Alliance, OH 44601" at bounding box center [687, 111] width 1372 height 23
click at [155, 111] on link "US Coach Sales & Leasing, LTD" at bounding box center [124, 105] width 151 height 11
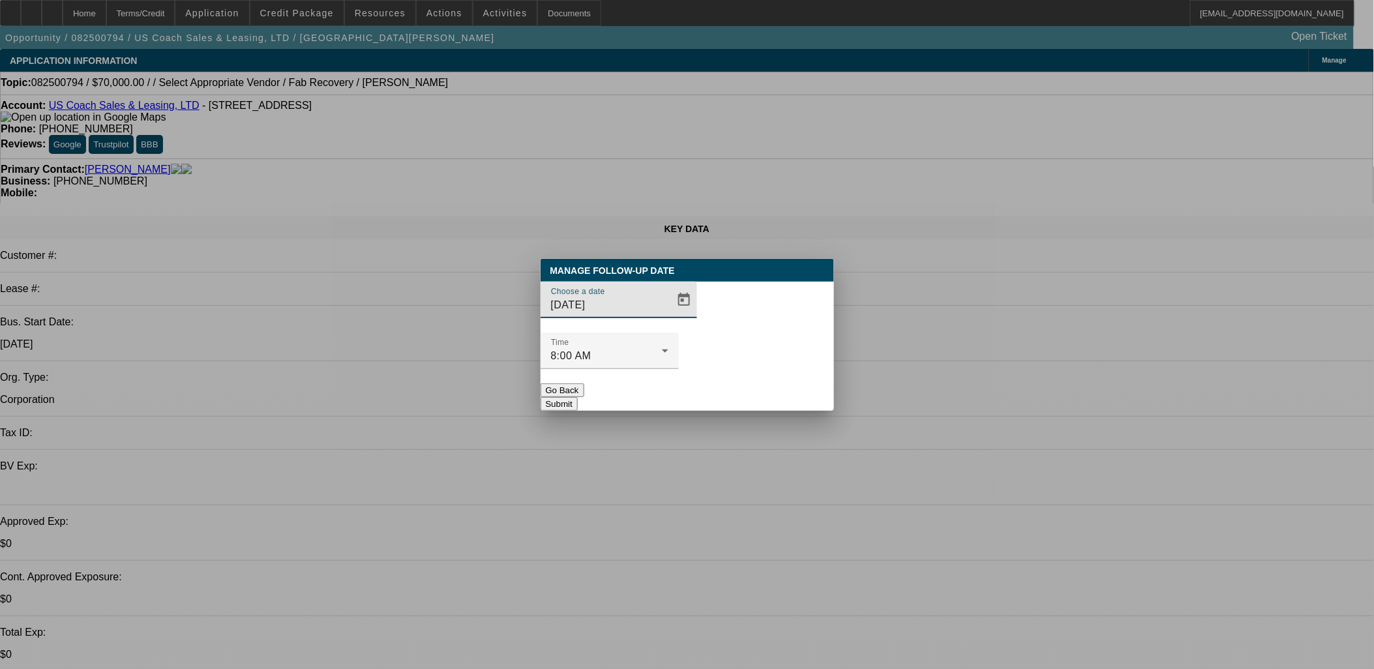
click at [687, 334] on div at bounding box center [687, 334] width 0 height 0
click at [673, 316] on span "Open calendar" at bounding box center [683, 299] width 31 height 31
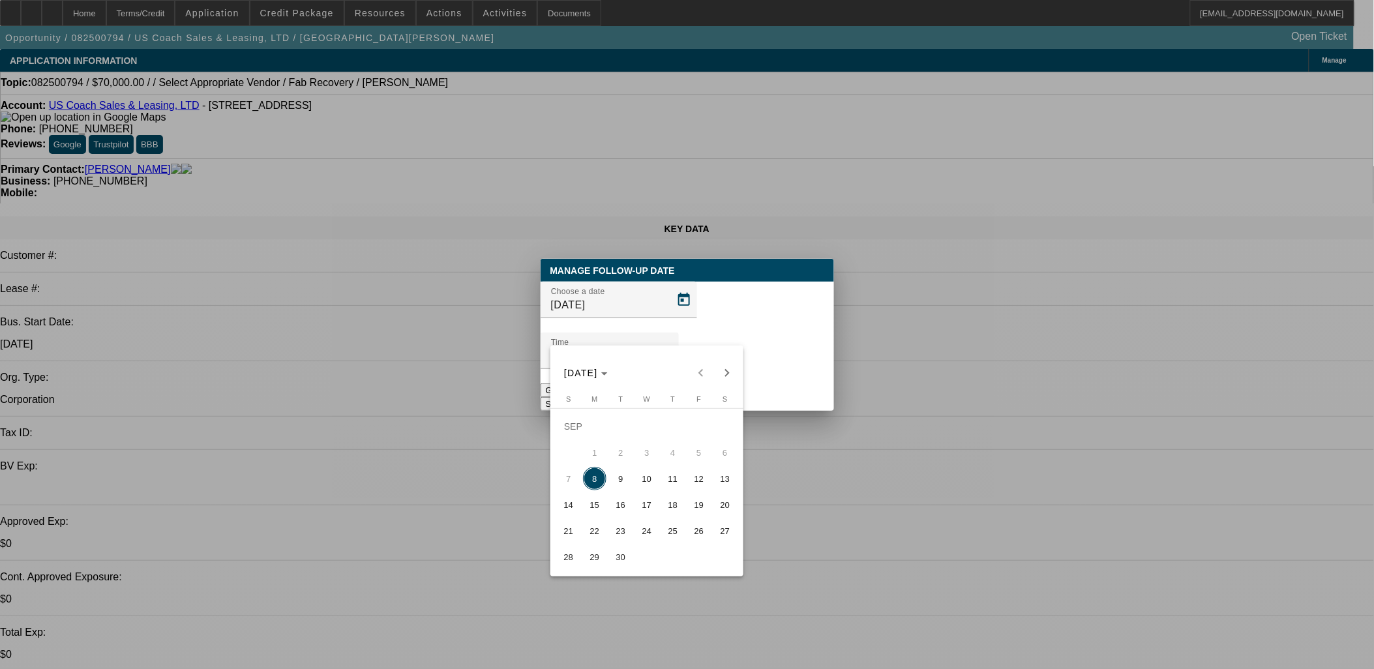
click at [622, 481] on span "9" at bounding box center [620, 478] width 23 height 23
type input "9/9/2025"
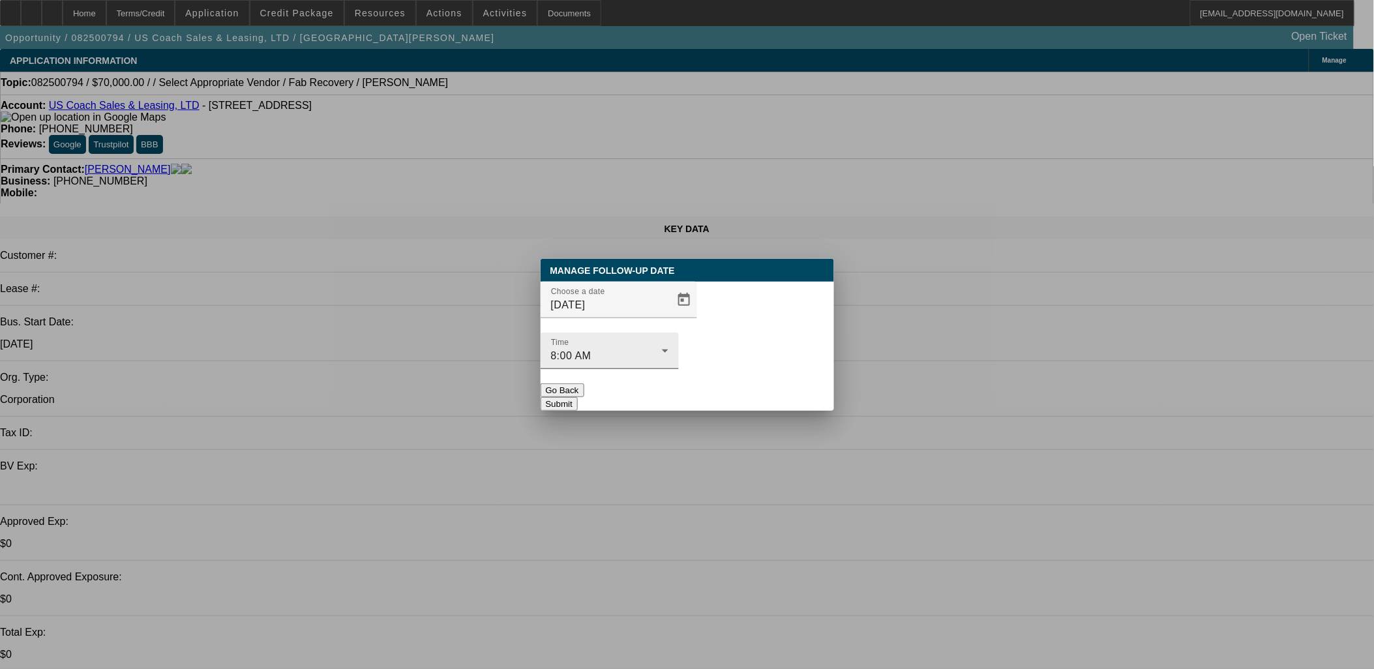
click at [668, 333] on div "Time 8:00 AM" at bounding box center [609, 351] width 117 height 37
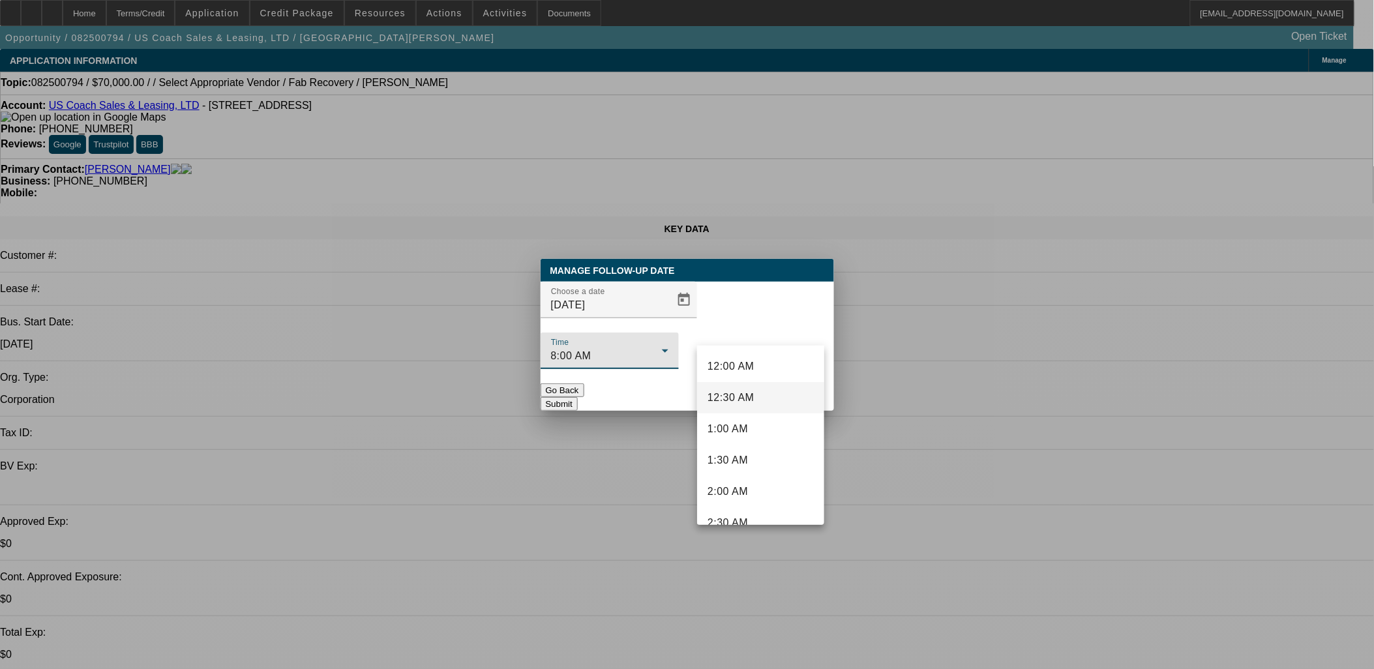
click at [750, 390] on span "12:30 AM" at bounding box center [730, 398] width 47 height 16
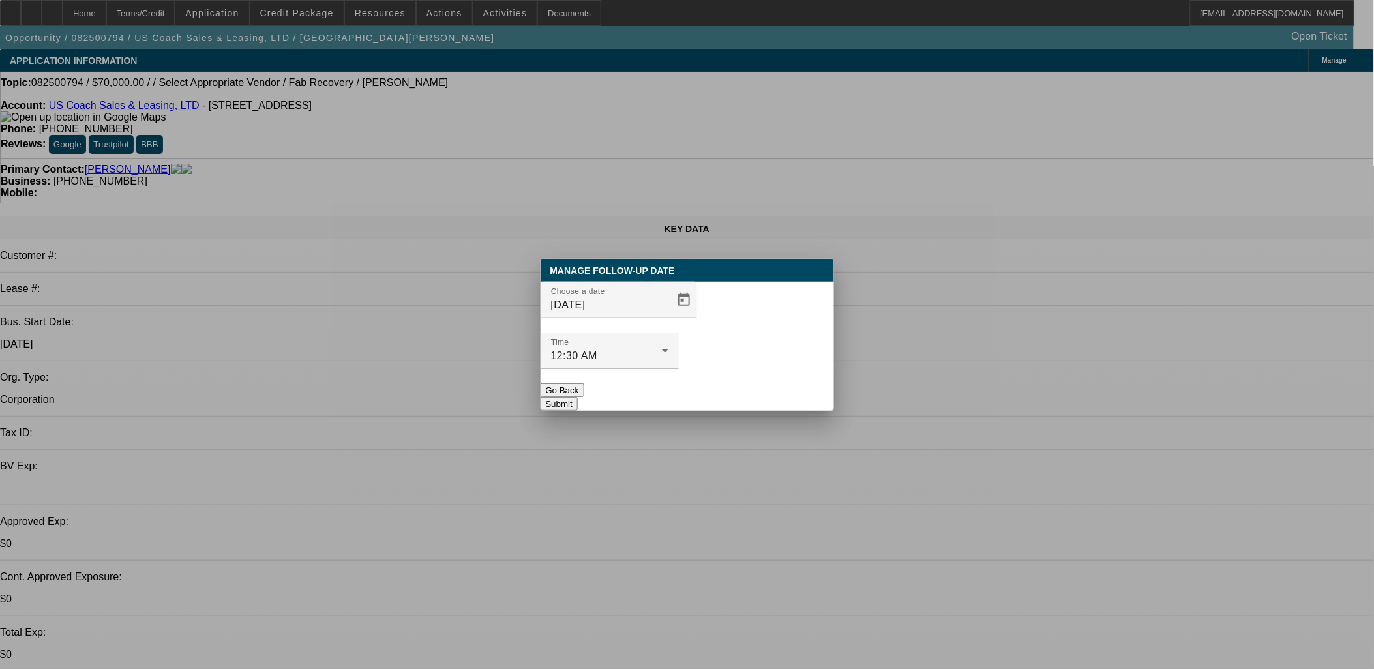
click at [679, 369] on div at bounding box center [609, 376] width 138 height 14
click at [578, 397] on button "Submit" at bounding box center [558, 404] width 37 height 14
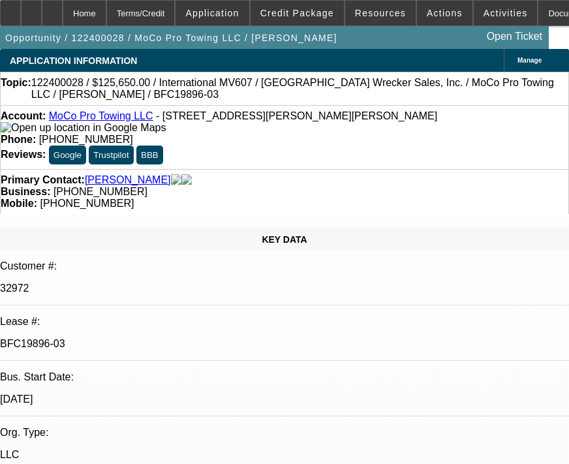
select select "0"
select select "6"
select select "0"
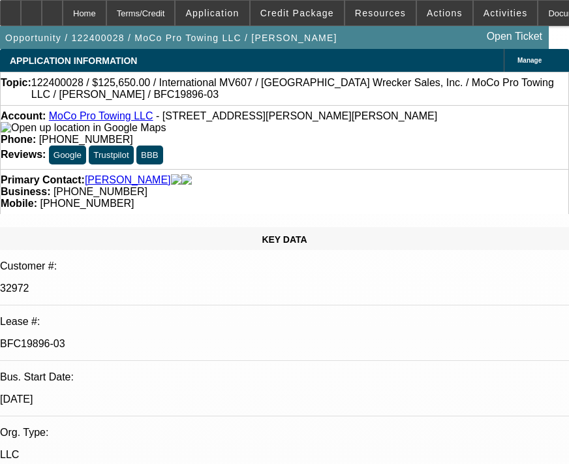
select select "0"
select select "6"
select select "0"
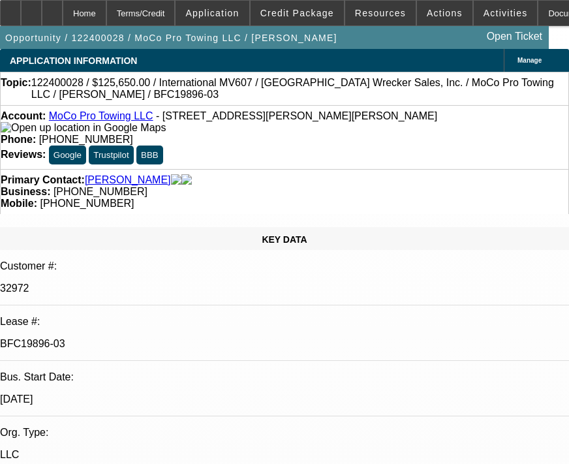
select select "0"
select select "6"
select select "0"
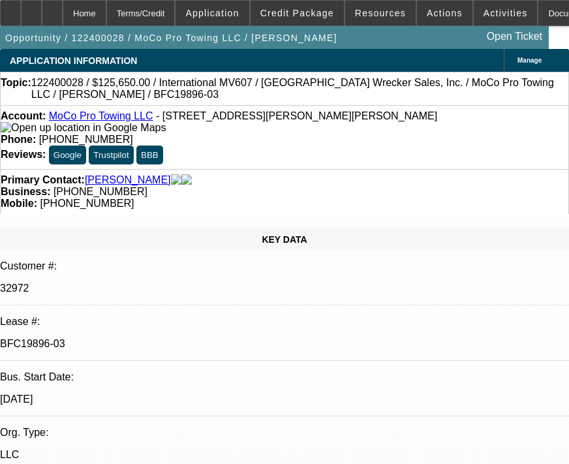
select select "6"
